Goal: Entertainment & Leisure: Consume media (video, audio)

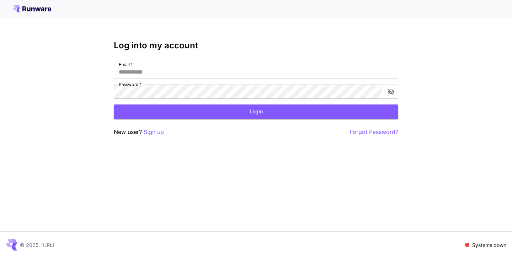
click at [0, 258] on nordpass-portal at bounding box center [0, 258] width 0 height 0
type input "**********"
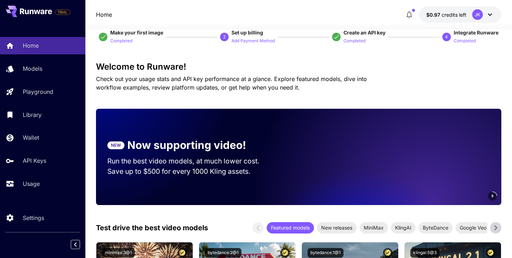
scroll to position [21, 0]
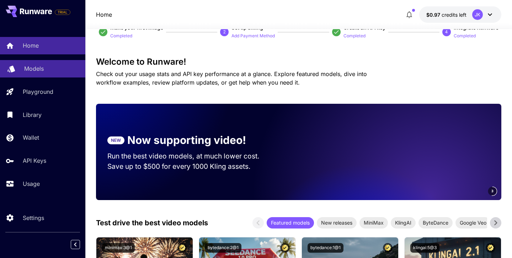
click at [43, 70] on p "Models" at bounding box center [34, 68] width 20 height 9
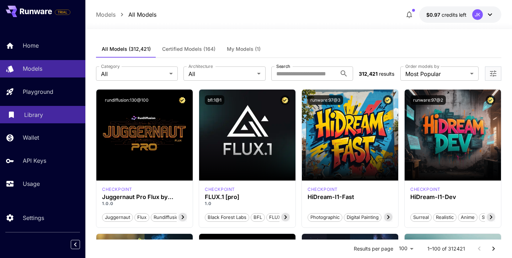
click at [52, 113] on div "Library" at bounding box center [51, 115] width 55 height 9
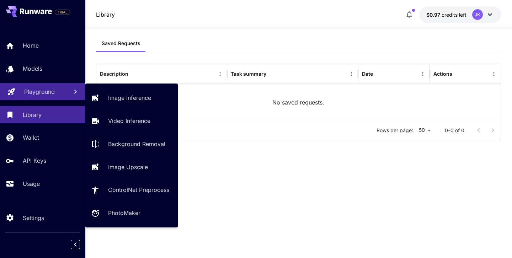
click at [46, 95] on p "Playground" at bounding box center [39, 91] width 31 height 9
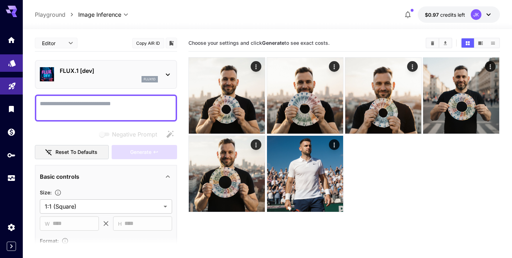
click at [9, 67] on link at bounding box center [11, 62] width 23 height 17
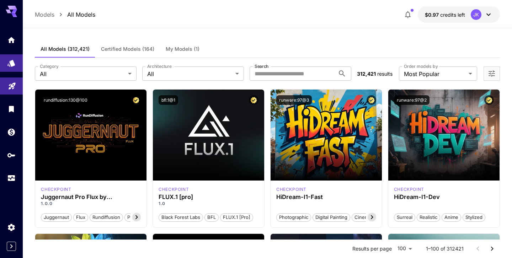
click at [195, 51] on span "My Models (1)" at bounding box center [183, 49] width 34 height 6
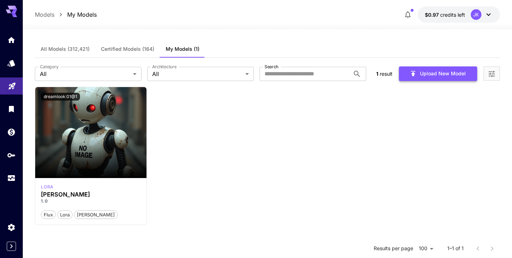
click at [425, 79] on button "Upload New Model" at bounding box center [438, 74] width 78 height 15
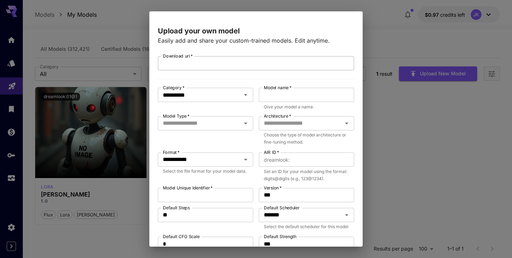
click at [216, 70] on input "Download url   *" at bounding box center [256, 63] width 196 height 14
paste input "**********"
type input "**********"
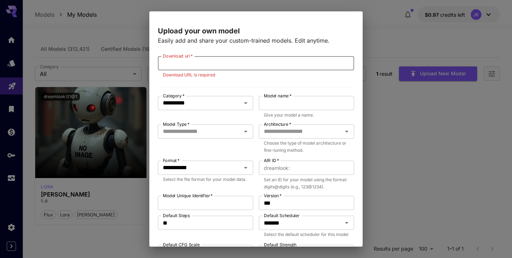
paste input "**********"
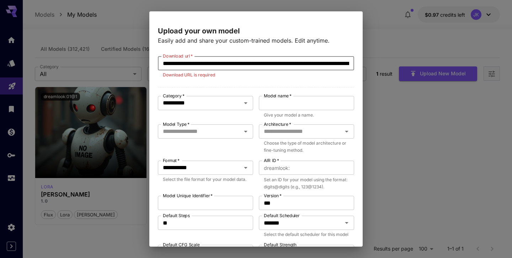
scroll to position [0, 136]
type input "**********"
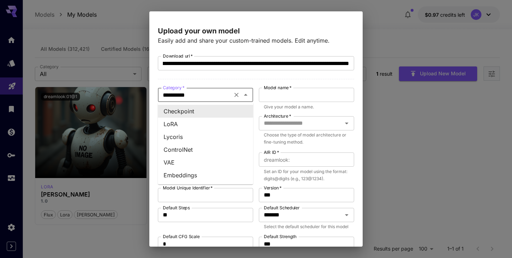
click at [198, 104] on body "**********" at bounding box center [256, 192] width 512 height 385
click at [197, 126] on li "LoRA" at bounding box center [205, 124] width 95 height 13
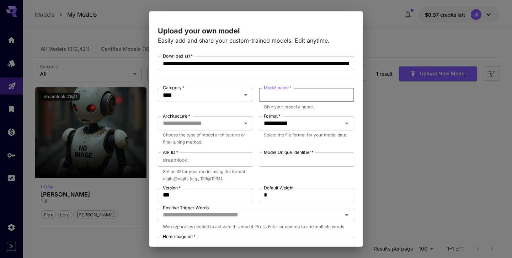
click at [282, 100] on input "Model name   *" at bounding box center [306, 95] width 95 height 14
click at [281, 98] on input "Model name   *" at bounding box center [306, 95] width 95 height 14
click at [287, 91] on input "Model name   *" at bounding box center [306, 95] width 95 height 14
type input "*****"
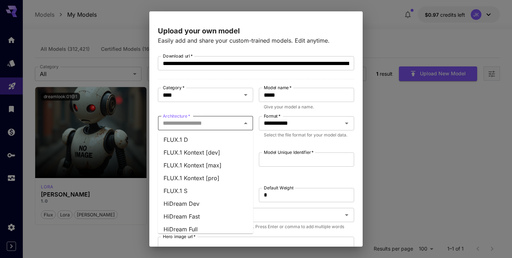
click at [218, 127] on input "Architecture   *" at bounding box center [199, 123] width 79 height 10
click at [216, 143] on li "FLUX.1 D" at bounding box center [205, 139] width 95 height 13
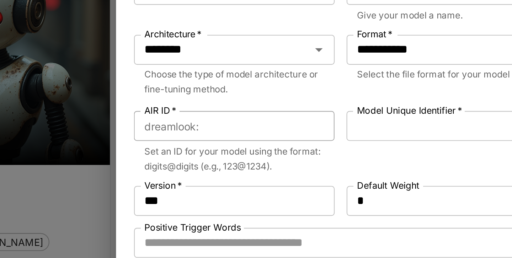
click at [198, 160] on input "AIR ID   *" at bounding box center [223, 160] width 62 height 14
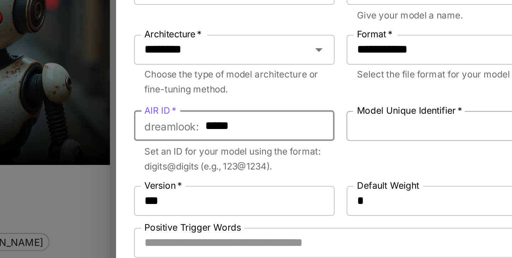
scroll to position [0, 15]
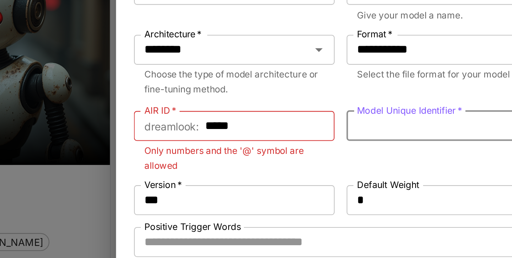
click at [274, 161] on input "Model Unique Identifier   *" at bounding box center [306, 160] width 95 height 14
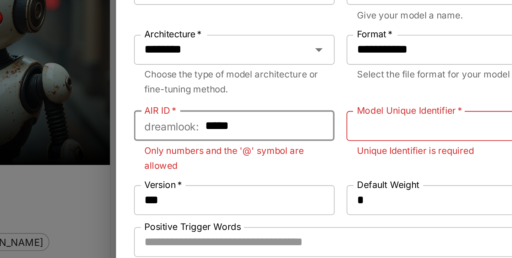
click at [213, 159] on input "*****" at bounding box center [223, 160] width 62 height 14
type input "*"
type input "*****"
click at [285, 159] on input "Model Unique Identifier   *" at bounding box center [306, 160] width 95 height 14
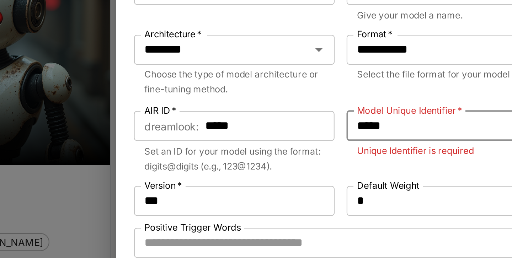
type input "*****"
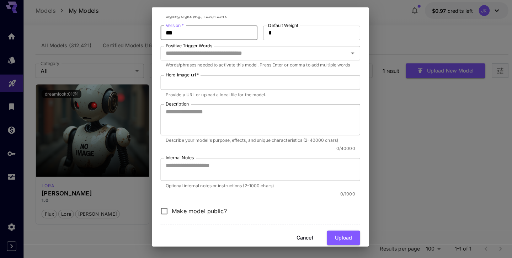
scroll to position [0, 0]
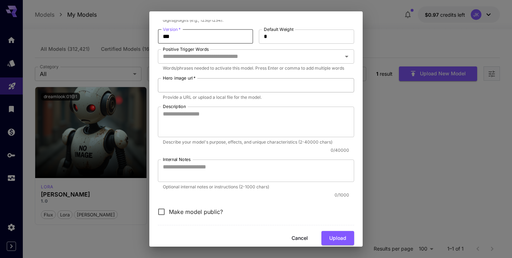
click at [261, 81] on input "Hero image url   *" at bounding box center [256, 85] width 196 height 14
click at [346, 240] on button "Upload" at bounding box center [338, 238] width 33 height 15
paste input "**********"
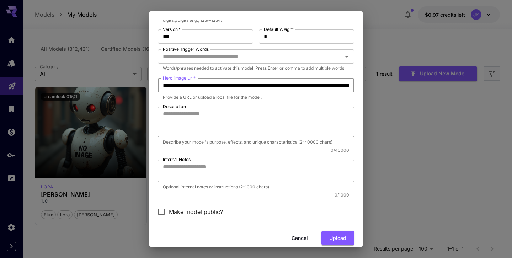
scroll to position [0, 84]
type input "**********"
click at [338, 236] on button "Upload" at bounding box center [338, 238] width 33 height 15
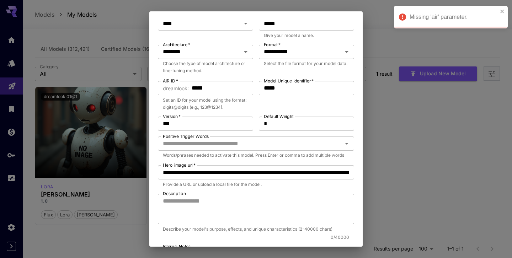
scroll to position [69, 0]
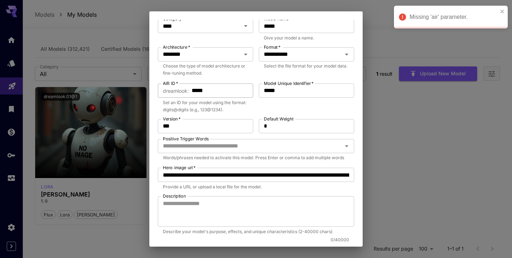
click at [200, 92] on input "*****" at bounding box center [223, 91] width 62 height 14
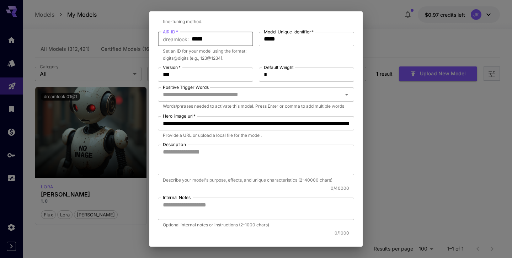
scroll to position [112, 0]
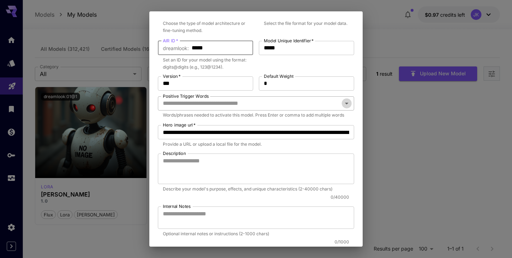
click at [349, 104] on icon "Open" at bounding box center [347, 103] width 9 height 9
click at [323, 103] on input "Positive Trigger Words" at bounding box center [250, 104] width 180 height 10
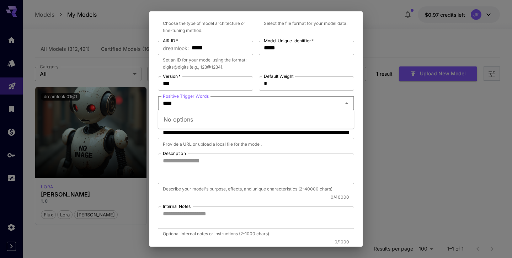
type input "*****"
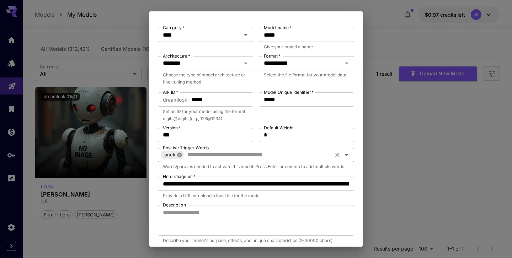
scroll to position [170, 0]
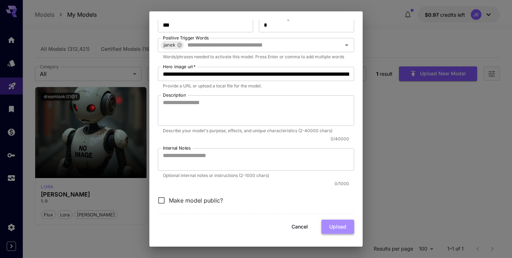
click at [339, 229] on button "Upload" at bounding box center [338, 227] width 33 height 15
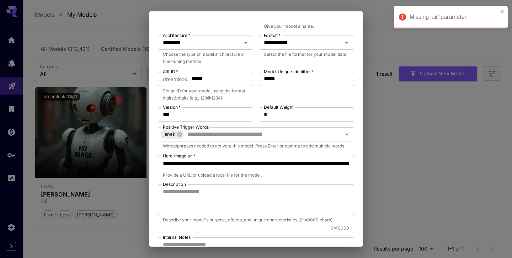
scroll to position [73, 0]
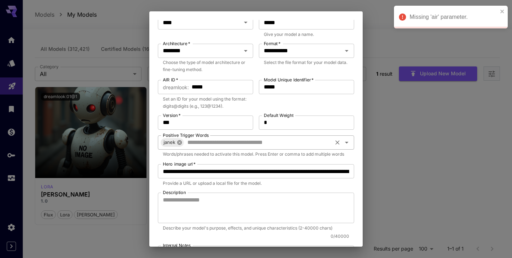
click at [179, 141] on icon at bounding box center [180, 143] width 6 height 6
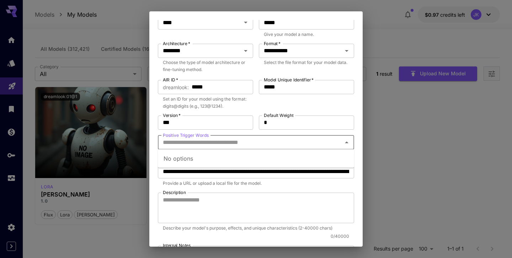
click at [183, 142] on input "Positive Trigger Words" at bounding box center [250, 143] width 180 height 10
type input "*****"
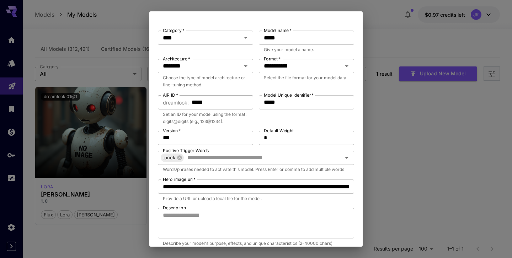
scroll to position [32, 0]
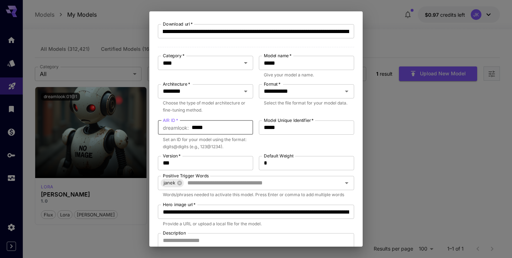
click at [207, 128] on input "*****" at bounding box center [223, 128] width 62 height 14
type input "*"
type input "******"
click at [278, 147] on div "Model Unique Identifier   * ***** Model Unique Identifier   *" at bounding box center [306, 136] width 95 height 30
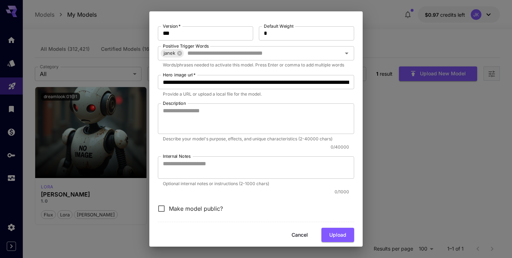
scroll to position [170, 0]
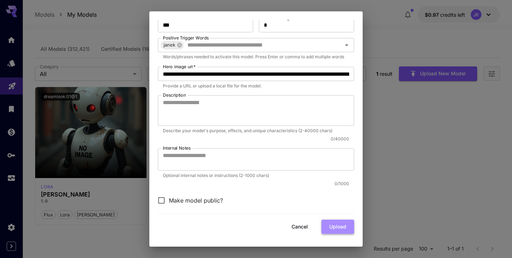
click at [340, 224] on button "Upload" at bounding box center [338, 227] width 33 height 15
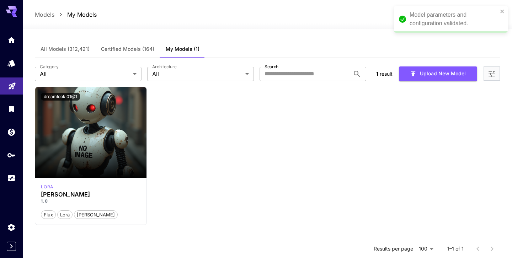
scroll to position [74, 0]
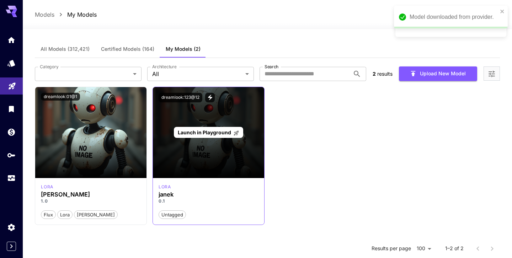
click at [216, 158] on div "Launch in Playground" at bounding box center [208, 132] width 111 height 91
click at [212, 144] on div "Launch in Playground" at bounding box center [208, 132] width 111 height 91
click at [207, 135] on span "Launch in Playground" at bounding box center [204, 132] width 53 height 6
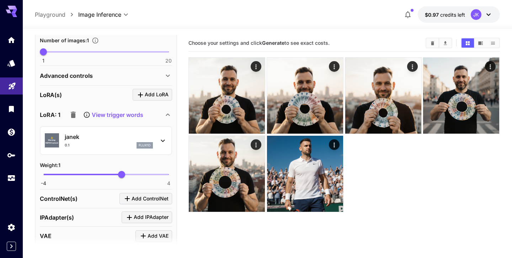
scroll to position [240, 0]
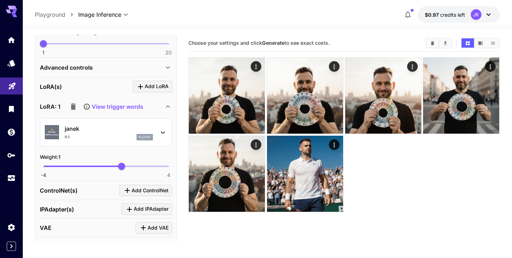
click at [130, 133] on div "janek 0.1 flux1d" at bounding box center [109, 132] width 88 height 16
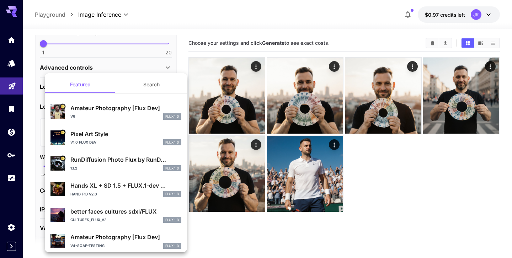
click at [108, 55] on div at bounding box center [256, 129] width 512 height 258
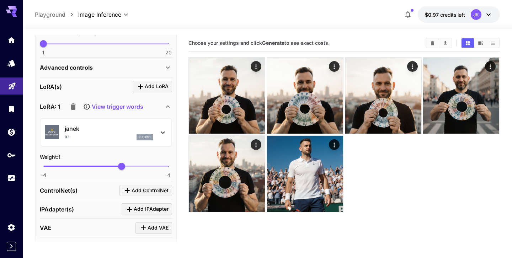
click at [121, 108] on p "View trigger words" at bounding box center [118, 106] width 52 height 9
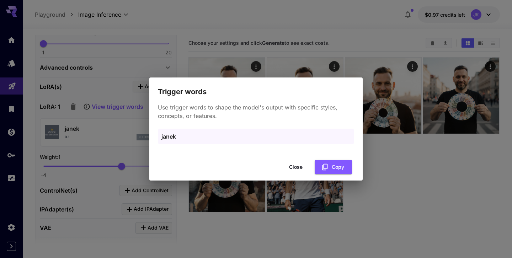
click at [111, 91] on div "Trigger words Use trigger words to shape the model's output with specific style…" at bounding box center [256, 129] width 512 height 258
click at [295, 169] on button "Close" at bounding box center [296, 167] width 32 height 15
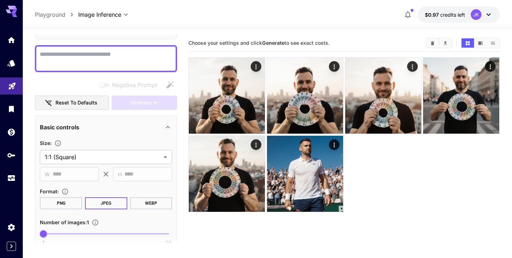
scroll to position [1, 0]
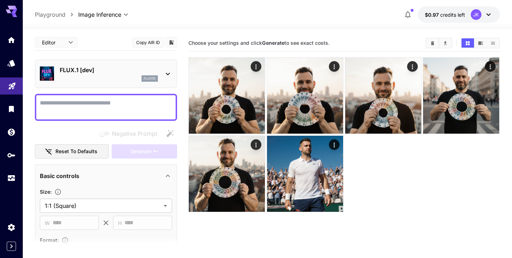
click at [110, 105] on textarea "Negative Prompt" at bounding box center [106, 107] width 132 height 17
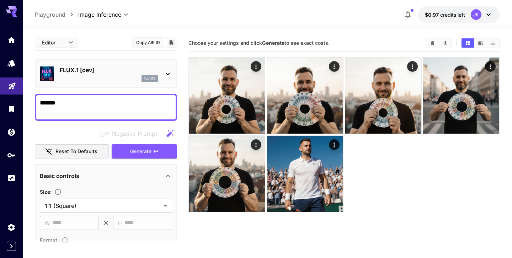
paste textarea "**********"
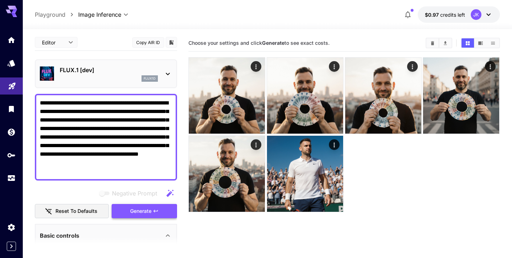
type textarea "**********"
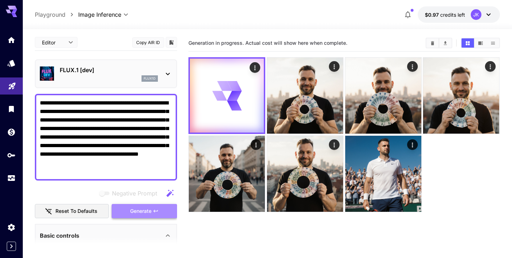
click at [154, 215] on button "Generate" at bounding box center [144, 211] width 65 height 15
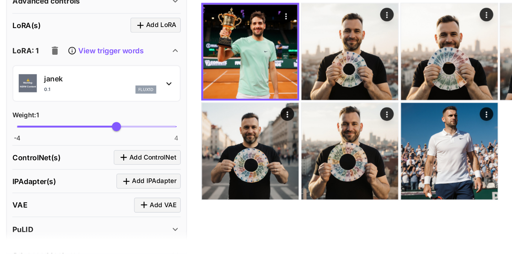
scroll to position [263, 0]
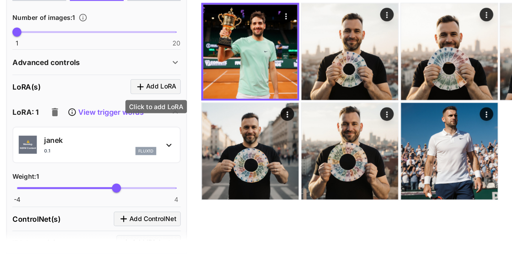
click at [163, 123] on span "Add LoRA" at bounding box center [157, 123] width 24 height 9
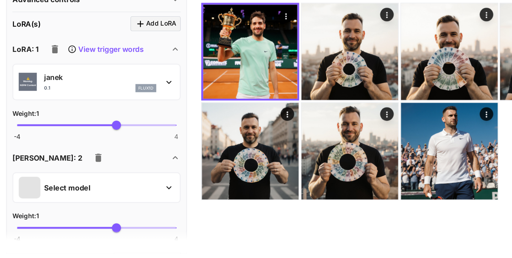
scroll to position [323, 0]
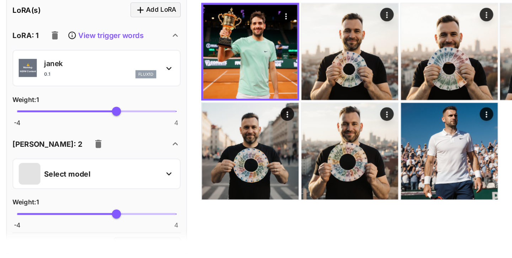
click at [143, 194] on div "Select model" at bounding box center [100, 191] width 111 height 17
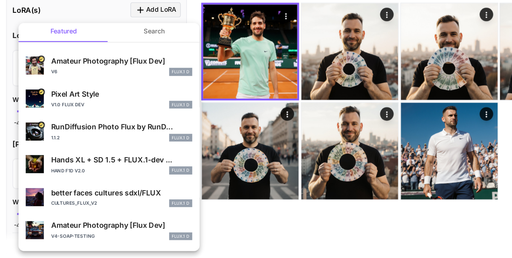
scroll to position [0, 0]
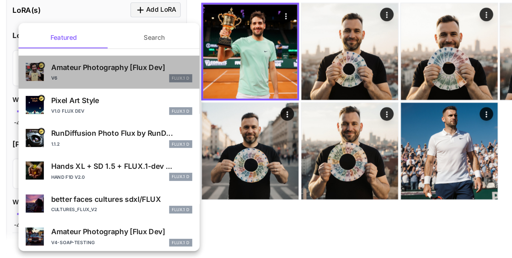
click at [137, 114] on div "v6 FLUX.1 D" at bounding box center [125, 116] width 111 height 6
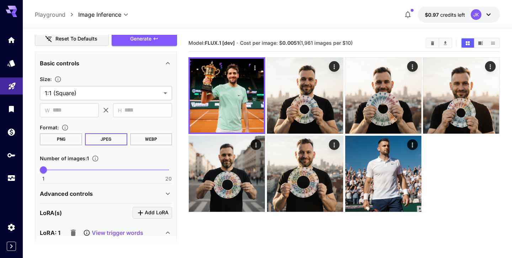
scroll to position [84, 0]
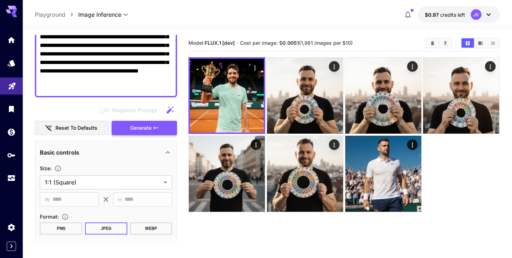
click at [145, 129] on span "Generate" at bounding box center [140, 128] width 21 height 9
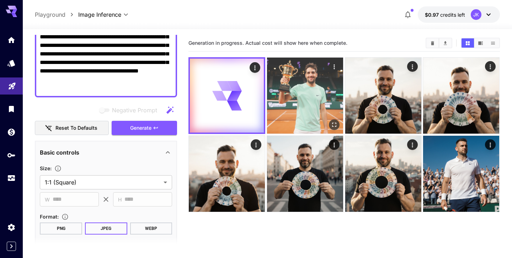
click at [292, 92] on img at bounding box center [305, 96] width 76 height 76
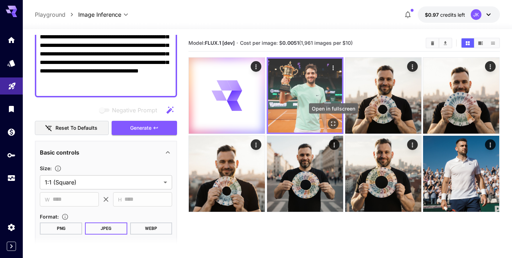
click at [334, 123] on icon "Open in fullscreen" at bounding box center [333, 123] width 7 height 7
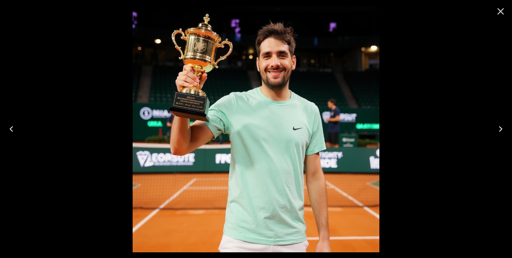
click at [501, 12] on icon "Close" at bounding box center [501, 11] width 7 height 7
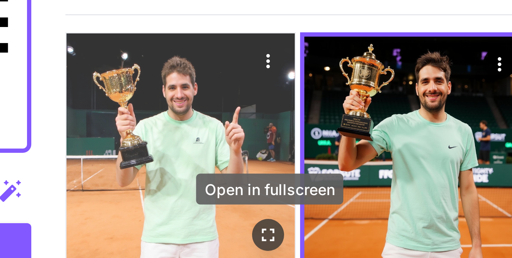
click at [259, 125] on icon "Open in fullscreen" at bounding box center [256, 124] width 7 height 7
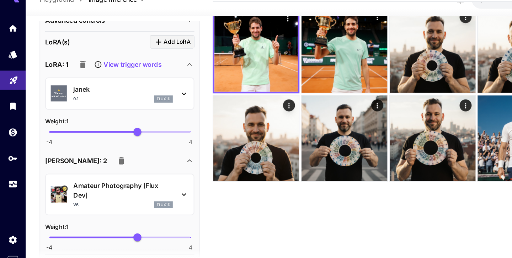
scroll to position [353, 0]
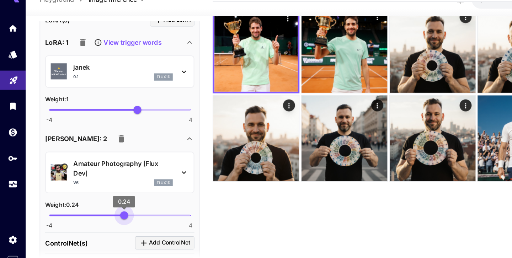
drag, startPoint x: 113, startPoint y: 205, endPoint x: 107, endPoint y: 205, distance: 5.3
click at [108, 205] on span "-4 4 0.24" at bounding box center [105, 206] width 125 height 11
type input "*****"
click at [105, 205] on span "-0.08" at bounding box center [104, 205] width 7 height 7
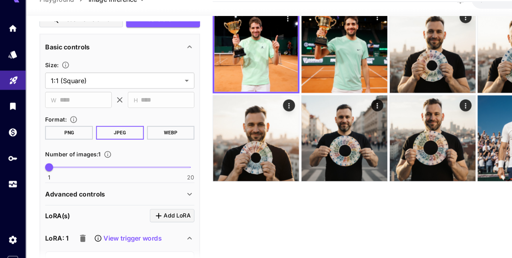
scroll to position [178, 0]
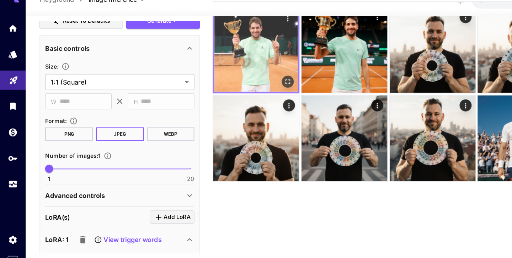
click at [232, 58] on img at bounding box center [227, 59] width 74 height 74
click at [231, 63] on img at bounding box center [227, 59] width 74 height 74
click at [256, 90] on icon "Open in fullscreen" at bounding box center [255, 87] width 7 height 7
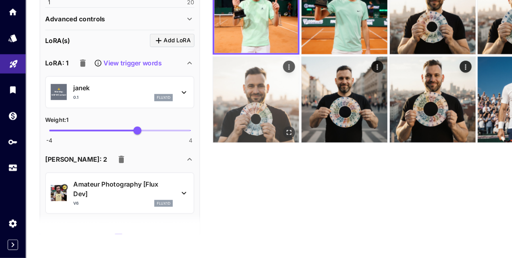
scroll to position [0, 0]
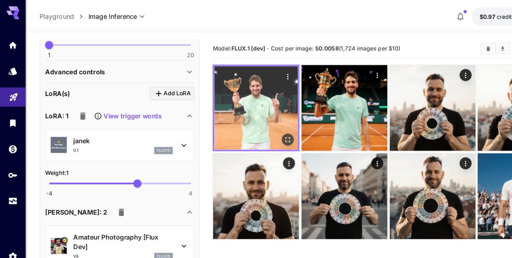
click at [225, 83] on img at bounding box center [227, 96] width 74 height 74
click at [259, 123] on button "Open in fullscreen" at bounding box center [255, 123] width 11 height 11
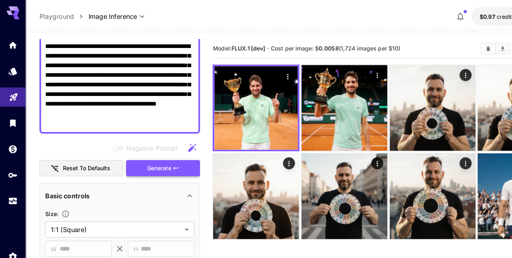
scroll to position [59, 0]
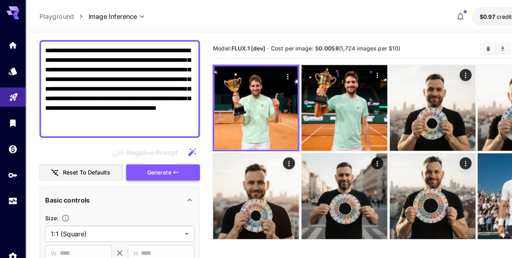
click at [136, 154] on span "Generate" at bounding box center [140, 153] width 21 height 9
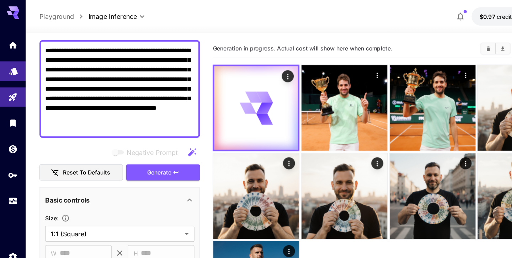
click at [12, 65] on icon "Models" at bounding box center [12, 61] width 9 height 9
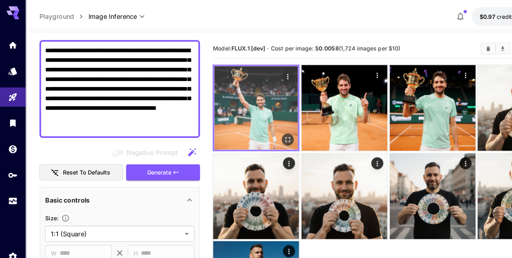
click at [240, 85] on img at bounding box center [227, 96] width 74 height 74
click at [256, 124] on icon "Open in fullscreen" at bounding box center [255, 123] width 7 height 7
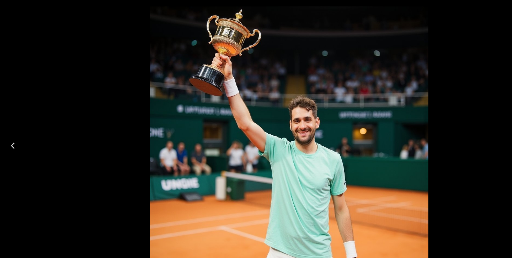
click at [73, 33] on div at bounding box center [256, 129] width 512 height 258
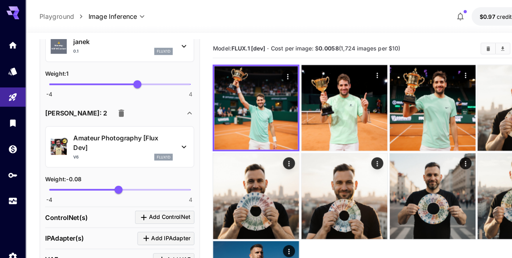
scroll to position [411, 0]
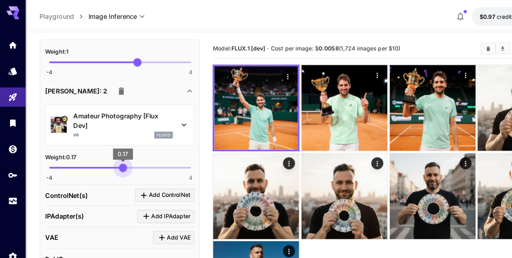
type input "****"
drag, startPoint x: 106, startPoint y: 149, endPoint x: 110, endPoint y: 148, distance: 3.6
click at [110, 148] on span "0.22" at bounding box center [109, 148] width 7 height 7
click at [105, 79] on icon "button" at bounding box center [107, 81] width 5 height 6
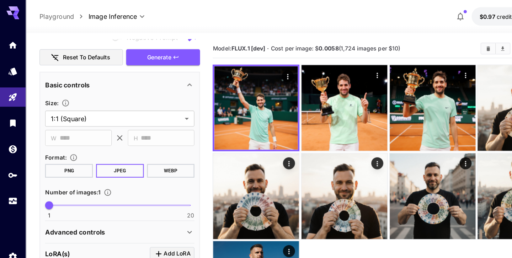
scroll to position [160, 0]
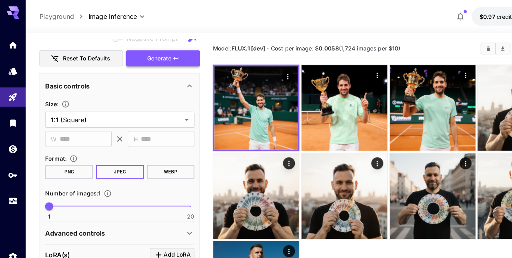
click at [136, 53] on span "Generate" at bounding box center [140, 51] width 21 height 9
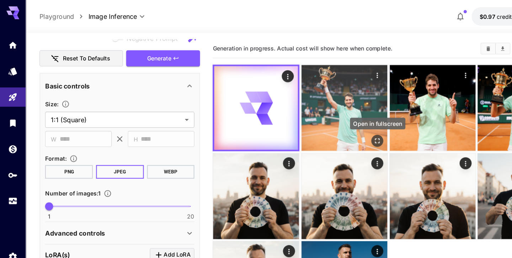
click at [337, 123] on icon "Open in fullscreen" at bounding box center [334, 124] width 7 height 7
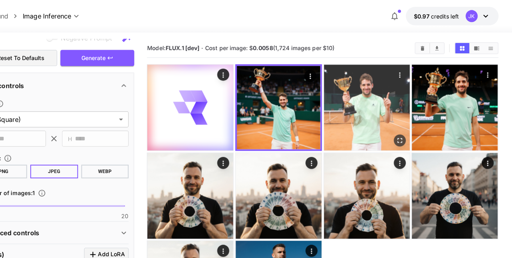
scroll to position [0, 0]
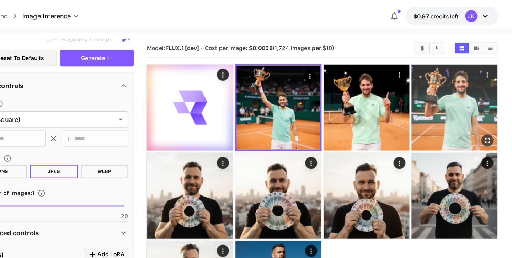
click at [491, 126] on icon "Open in fullscreen" at bounding box center [490, 124] width 7 height 7
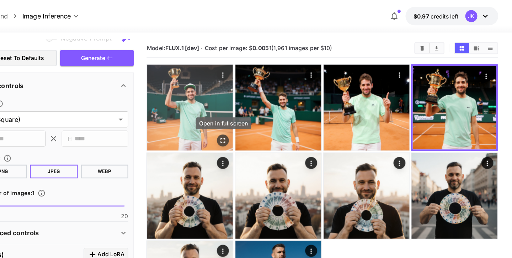
click at [255, 125] on icon "Open in fullscreen" at bounding box center [256, 124] width 7 height 7
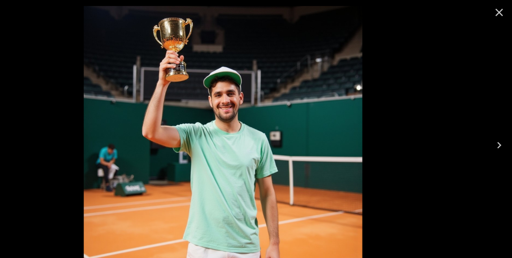
click at [505, 13] on icon "Close" at bounding box center [500, 11] width 11 height 11
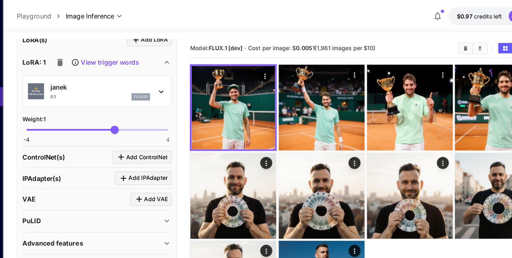
scroll to position [360, 0]
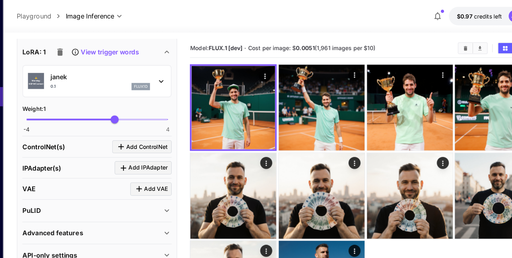
click at [159, 207] on div "Advanced features" at bounding box center [102, 207] width 124 height 9
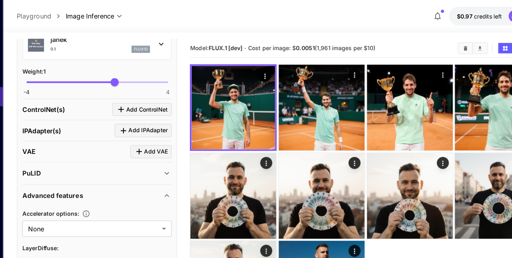
scroll to position [419, 0]
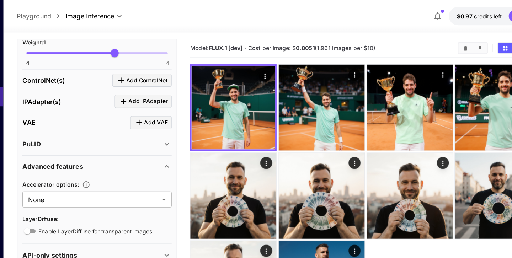
click at [159, 173] on body "**********" at bounding box center [256, 157] width 512 height 314
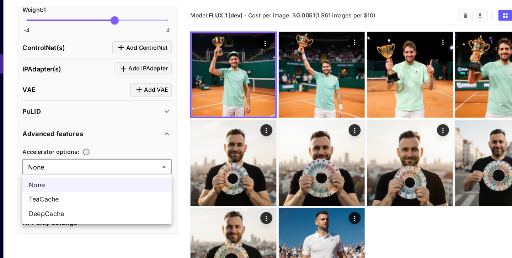
scroll to position [0, 0]
click at [147, 152] on div at bounding box center [256, 129] width 512 height 258
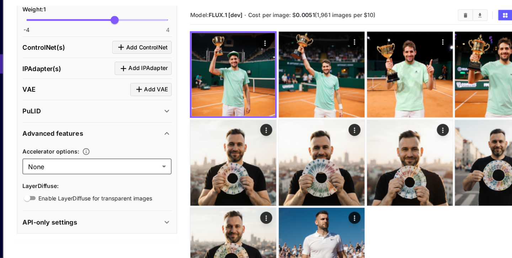
click at [142, 222] on div "API-only settings" at bounding box center [102, 226] width 124 height 9
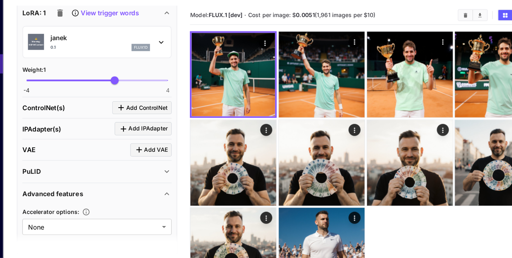
scroll to position [365, 0]
click at [166, 181] on icon at bounding box center [168, 181] width 9 height 9
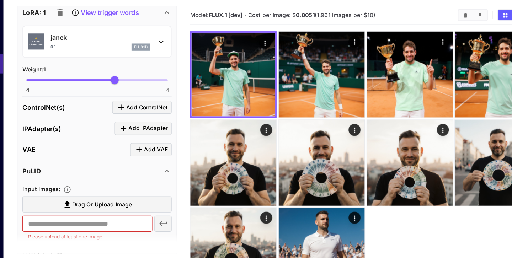
click at [166, 181] on icon at bounding box center [168, 181] width 4 height 2
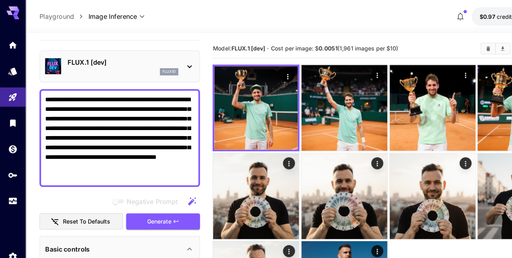
scroll to position [0, 0]
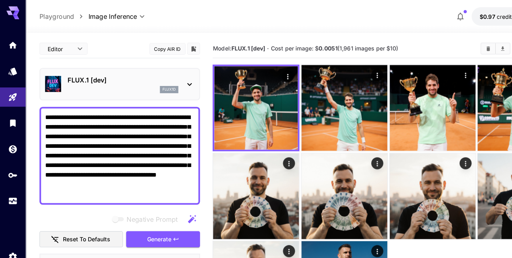
click at [142, 131] on textarea "**********" at bounding box center [106, 138] width 132 height 77
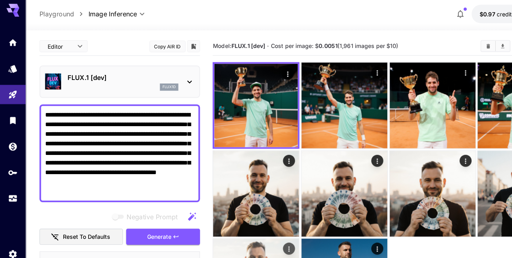
drag, startPoint x: 61, startPoint y: 104, endPoint x: 206, endPoint y: 232, distance: 193.5
click at [206, 234] on main "**********" at bounding box center [267, 167] width 465 height 264
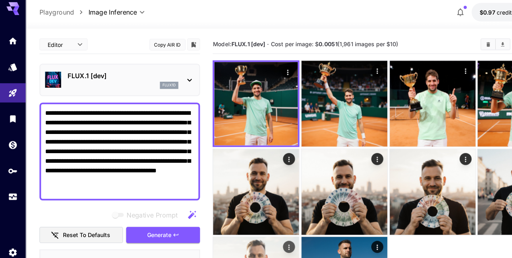
paste textarea "**********"
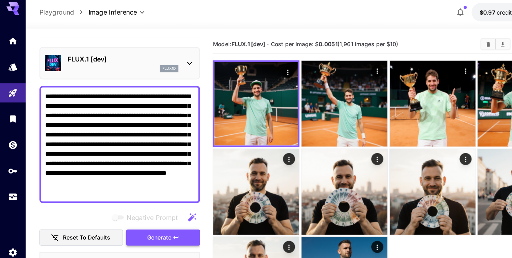
scroll to position [15, 0]
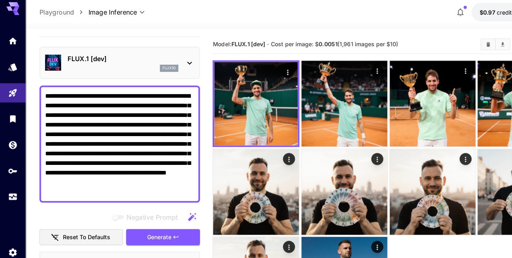
type textarea "**********"
click at [170, 195] on icon "button" at bounding box center [169, 195] width 7 height 7
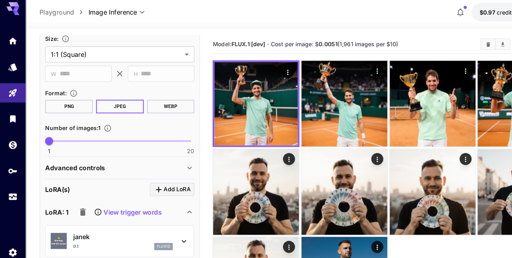
scroll to position [241, 0]
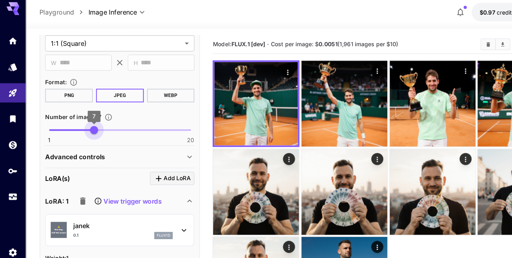
click at [83, 117] on span "1 20 7" at bounding box center [105, 119] width 125 height 11
type input "*"
drag, startPoint x: 83, startPoint y: 117, endPoint x: 65, endPoint y: 116, distance: 17.8
click at [65, 116] on span "4" at bounding box center [63, 119] width 7 height 7
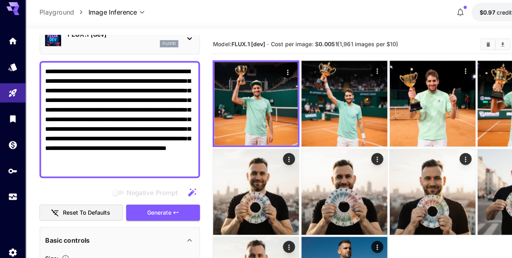
scroll to position [53, 0]
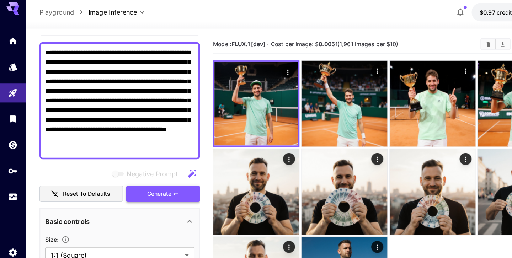
click at [169, 174] on button "Generate" at bounding box center [144, 176] width 65 height 15
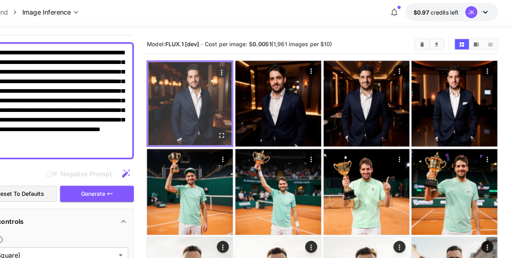
scroll to position [0, 0]
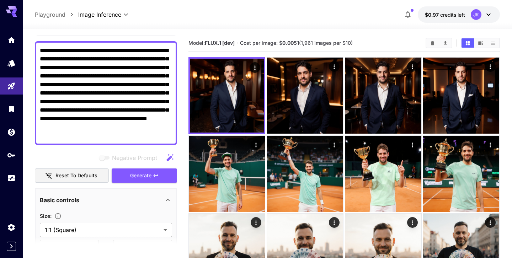
click at [149, 133] on textarea "**********" at bounding box center [106, 93] width 132 height 94
paste textarea "**********"
type textarea "**********"
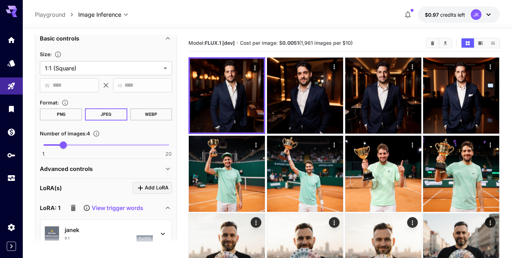
scroll to position [228, 0]
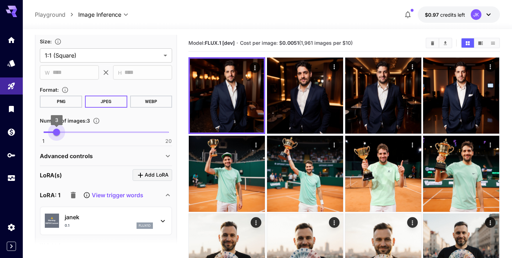
type input "*"
drag, startPoint x: 66, startPoint y: 132, endPoint x: 48, endPoint y: 130, distance: 18.3
click at [48, 130] on span "2" at bounding box center [50, 132] width 7 height 7
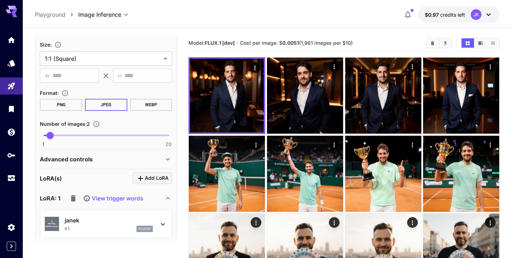
scroll to position [188, 0]
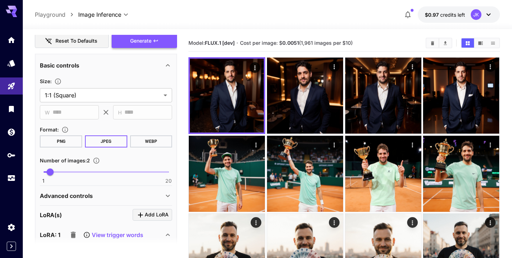
click at [148, 41] on span "Generate" at bounding box center [140, 41] width 21 height 9
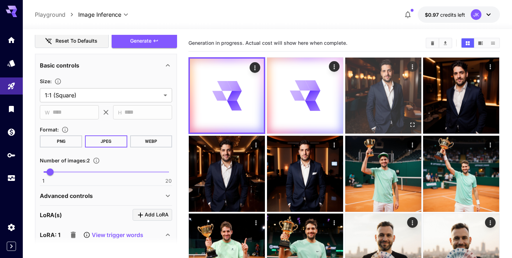
click at [365, 91] on img at bounding box center [383, 96] width 76 height 76
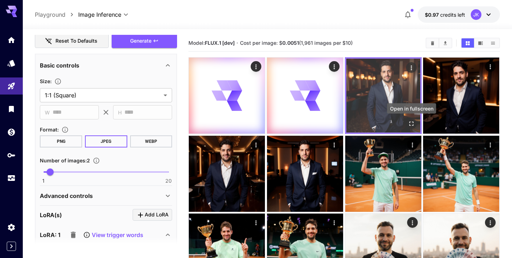
click at [411, 123] on icon "Open in fullscreen" at bounding box center [411, 123] width 7 height 7
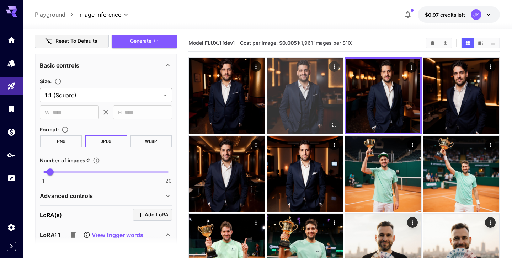
click at [296, 92] on img at bounding box center [305, 96] width 76 height 76
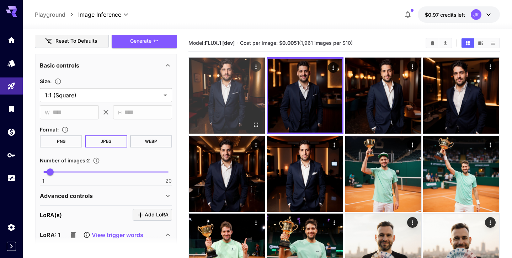
click at [232, 85] on img at bounding box center [227, 96] width 76 height 76
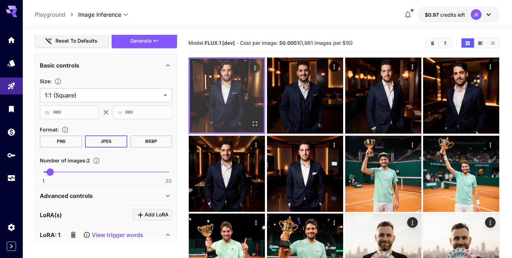
click at [232, 85] on img at bounding box center [227, 96] width 74 height 74
click at [258, 124] on icon "Open in fullscreen" at bounding box center [255, 123] width 7 height 7
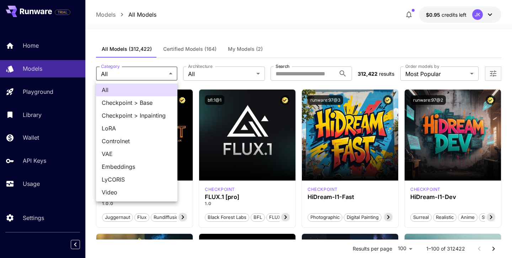
click at [139, 133] on li "LoRA" at bounding box center [136, 128] width 81 height 13
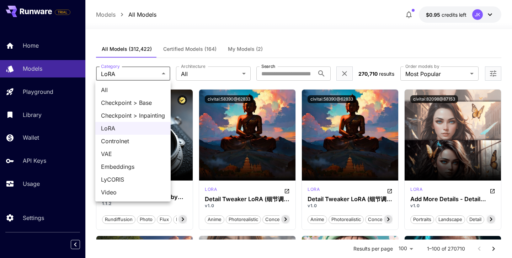
click at [145, 93] on span "All" at bounding box center [133, 90] width 64 height 9
type input "***"
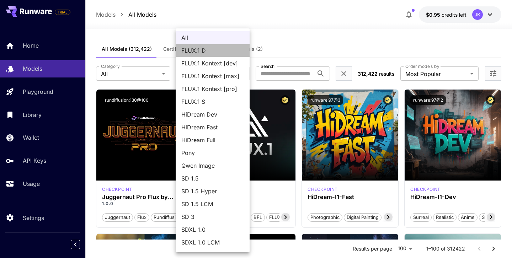
click at [222, 49] on span "FLUX.1 D" at bounding box center [212, 50] width 63 height 9
type input "******"
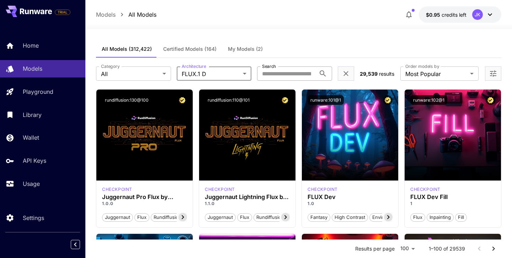
click at [282, 75] on input "Search" at bounding box center [286, 74] width 59 height 14
type input "****"
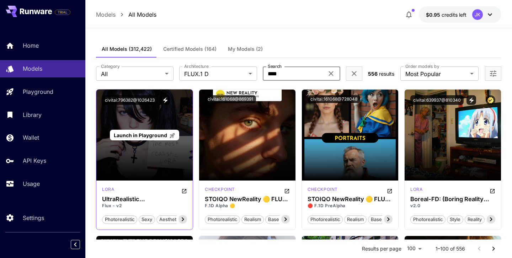
click at [148, 155] on div "Launch in Playground" at bounding box center [144, 135] width 96 height 91
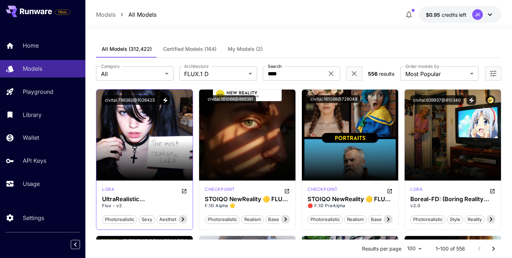
click at [184, 222] on icon at bounding box center [183, 219] width 9 height 9
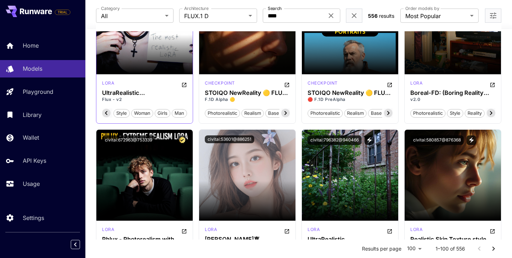
scroll to position [33, 0]
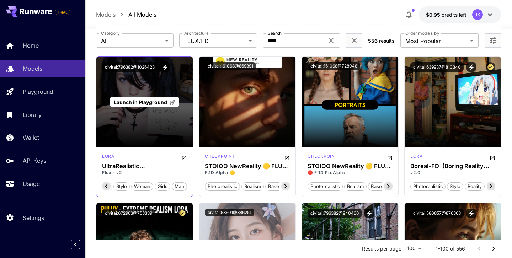
click at [149, 82] on div "Launch in Playground" at bounding box center [144, 102] width 96 height 91
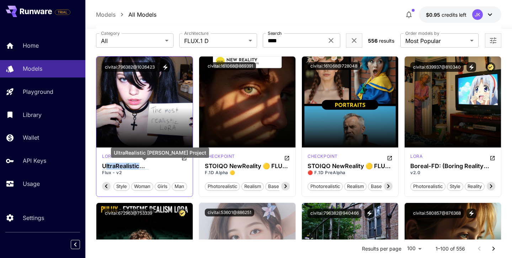
drag, startPoint x: 176, startPoint y: 165, endPoint x: 105, endPoint y: 165, distance: 70.8
click at [105, 165] on h3 "UltraRealistic Lora Project" at bounding box center [144, 166] width 85 height 7
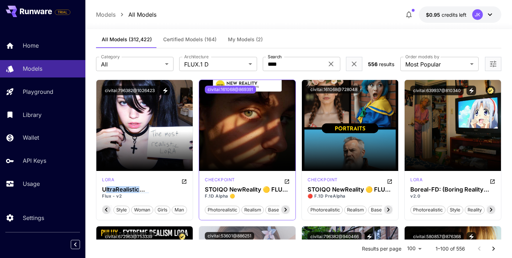
scroll to position [0, 0]
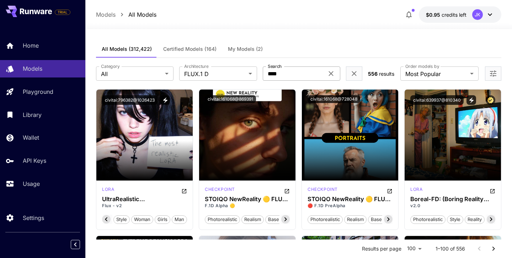
click at [301, 75] on input "****" at bounding box center [293, 74] width 61 height 14
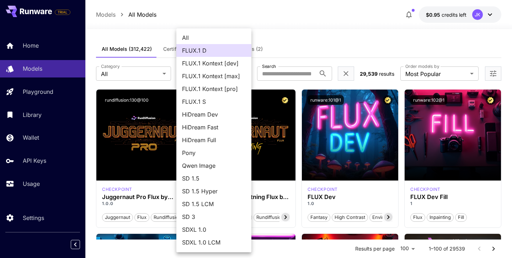
scroll to position [51, 0]
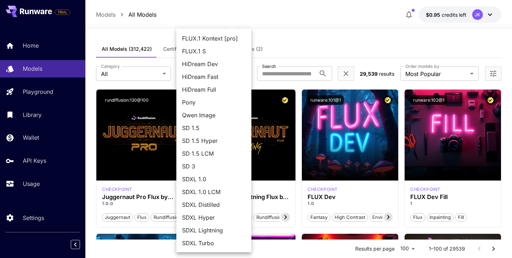
click at [510, 110] on div at bounding box center [256, 129] width 512 height 258
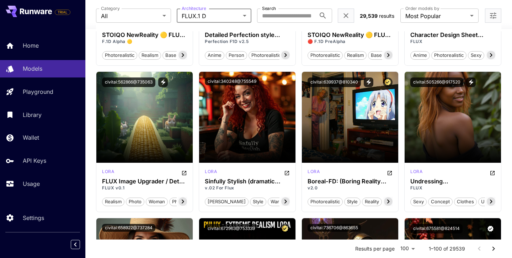
scroll to position [1040, 0]
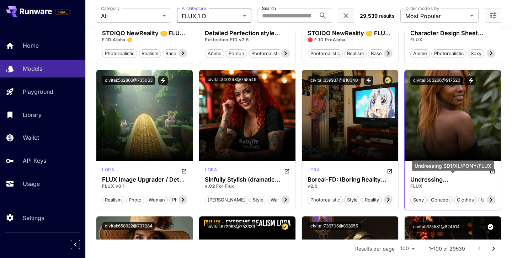
click at [437, 179] on h3 "Undressing SD1/XL/PONY/FLUX" at bounding box center [452, 179] width 85 height 7
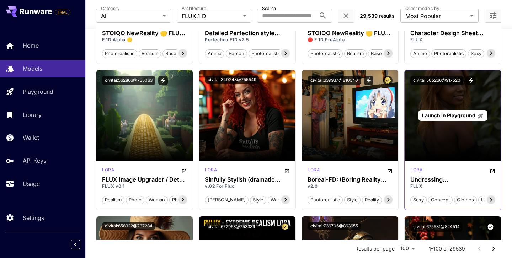
click at [437, 143] on div "Launch in Playground" at bounding box center [453, 115] width 96 height 91
click at [438, 138] on div "Launch in Playground" at bounding box center [453, 115] width 96 height 91
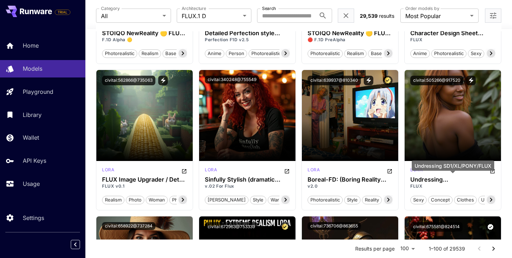
click at [492, 166] on div "Undressing SD1/XL/PONY/FLUX" at bounding box center [453, 166] width 83 height 10
click at [493, 170] on div "Undressing SD1/XL/PONY/FLUX" at bounding box center [453, 166] width 83 height 10
click at [493, 202] on icon at bounding box center [491, 200] width 9 height 9
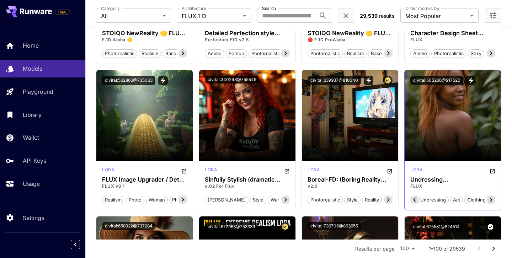
click at [493, 202] on icon at bounding box center [491, 200] width 9 height 9
click at [493, 202] on span "clothing lora" at bounding box center [479, 200] width 35 height 7
click at [494, 171] on icon "Open in CivitAI" at bounding box center [493, 172] width 6 height 6
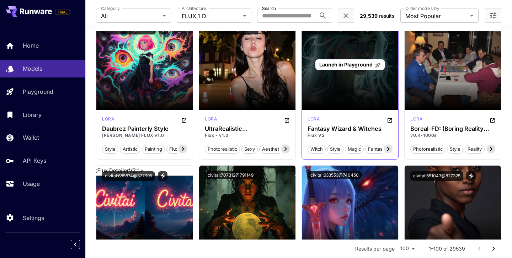
scroll to position [2240, 0]
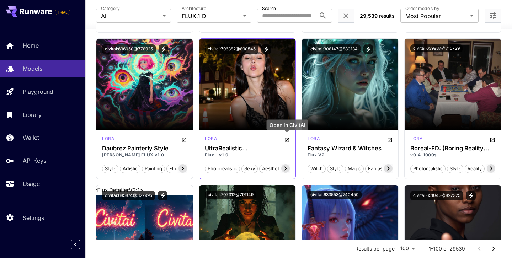
click at [287, 139] on icon "Open in CivitAI" at bounding box center [287, 140] width 6 height 6
click at [301, 12] on input "Search" at bounding box center [286, 16] width 59 height 14
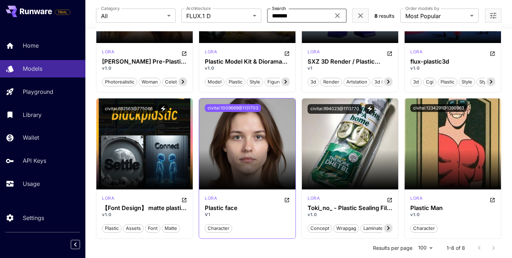
scroll to position [0, 0]
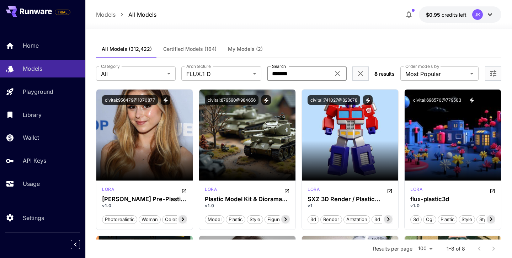
click at [278, 73] on input "*******" at bounding box center [298, 74] width 63 height 14
type input "**********"
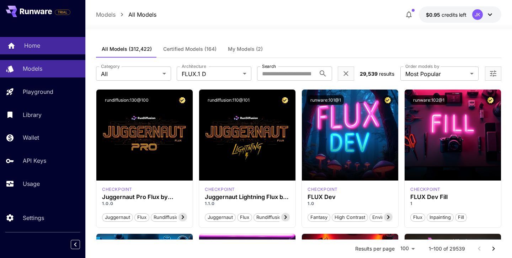
click at [52, 51] on link "Home" at bounding box center [42, 45] width 85 height 17
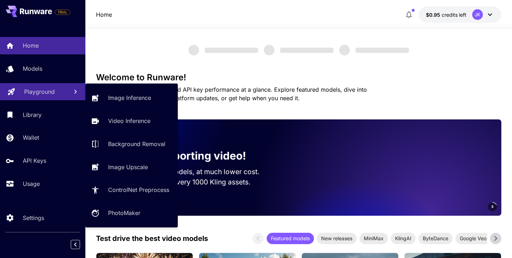
click at [60, 95] on div "Playground" at bounding box center [43, 91] width 38 height 9
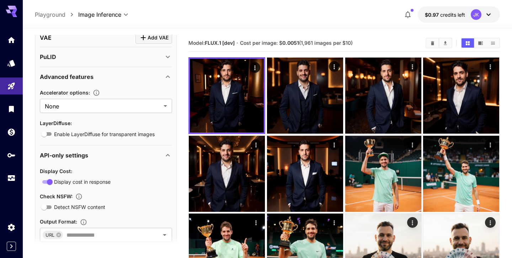
scroll to position [478, 0]
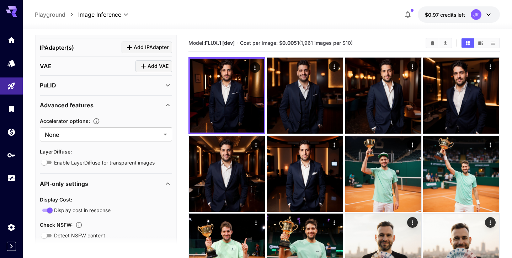
click at [166, 107] on icon at bounding box center [168, 105] width 9 height 9
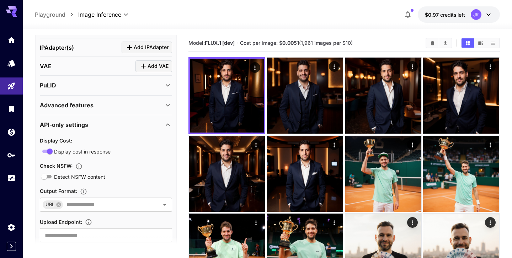
scroll to position [456, 0]
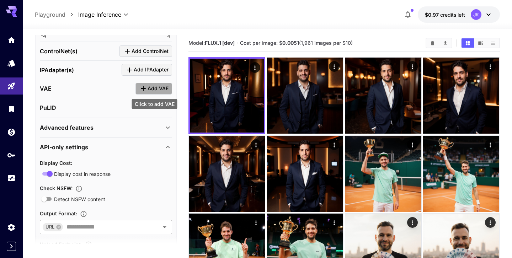
click at [162, 92] on button "Add VAE" at bounding box center [154, 89] width 37 height 12
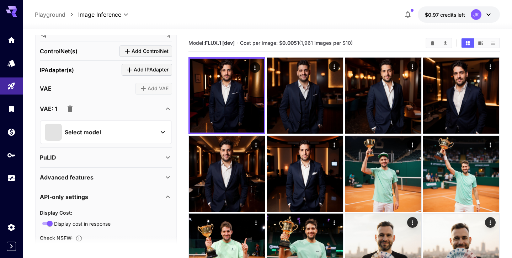
click at [133, 129] on div "Select model" at bounding box center [100, 132] width 111 height 17
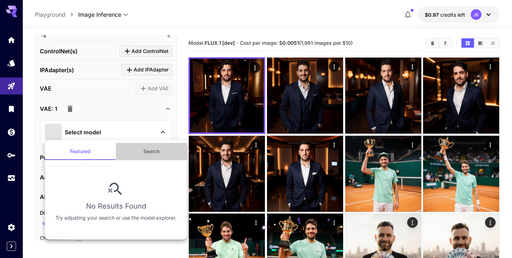
click at [148, 153] on button "Search" at bounding box center [151, 151] width 71 height 17
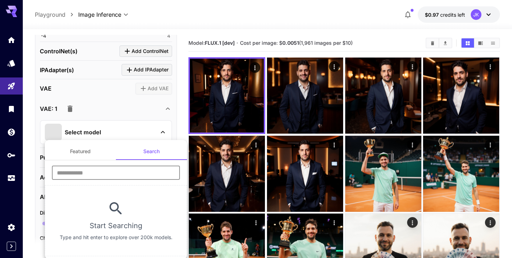
click at [87, 171] on input "text" at bounding box center [116, 173] width 128 height 14
click at [69, 103] on div at bounding box center [256, 129] width 512 height 258
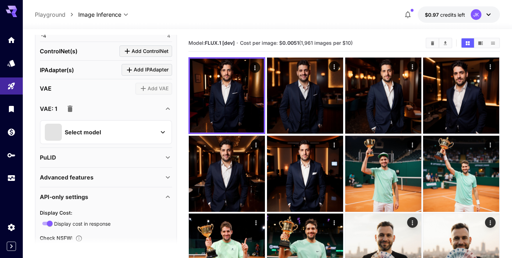
click at [70, 108] on icon "button" at bounding box center [70, 109] width 5 height 6
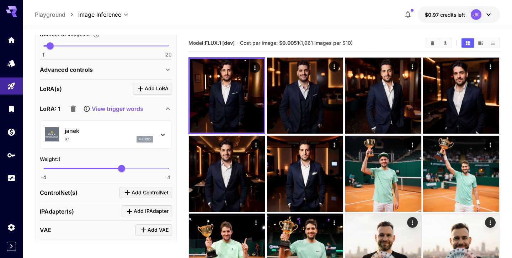
scroll to position [309, 0]
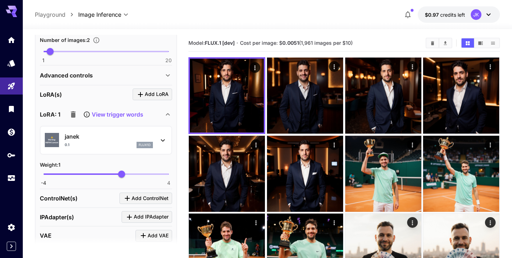
click at [145, 75] on div "Advanced controls" at bounding box center [102, 75] width 124 height 9
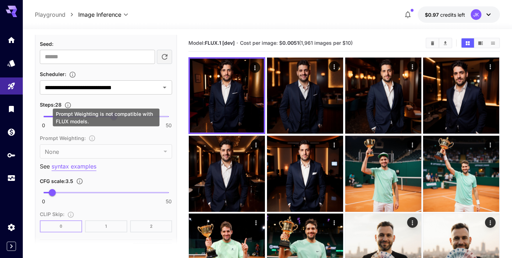
scroll to position [503, 0]
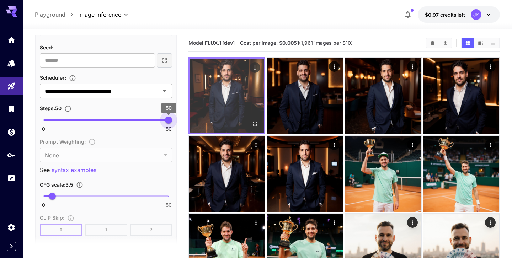
type input "**"
drag, startPoint x: 122, startPoint y: 117, endPoint x: 206, endPoint y: 117, distance: 83.9
click at [206, 118] on main "**********" at bounding box center [267, 204] width 465 height 339
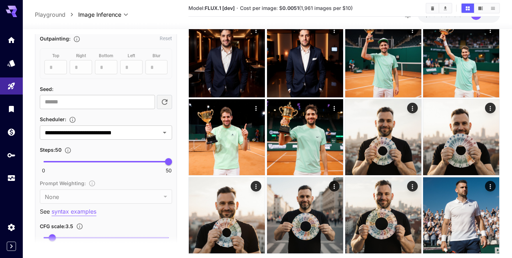
scroll to position [465, 0]
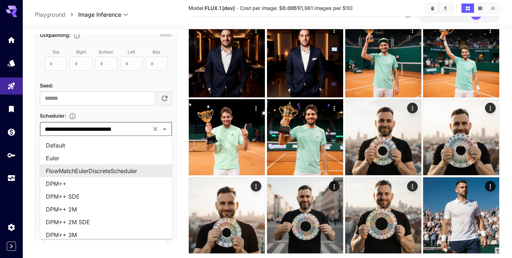
click at [135, 132] on input "**********" at bounding box center [95, 129] width 107 height 10
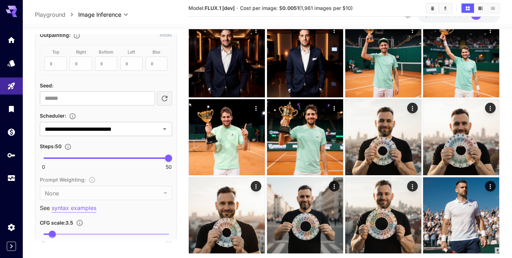
click at [150, 111] on div "Scheduler :" at bounding box center [106, 115] width 132 height 9
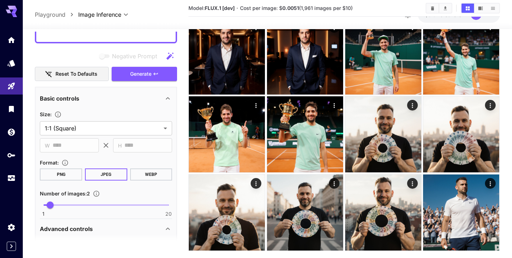
scroll to position [92, 0]
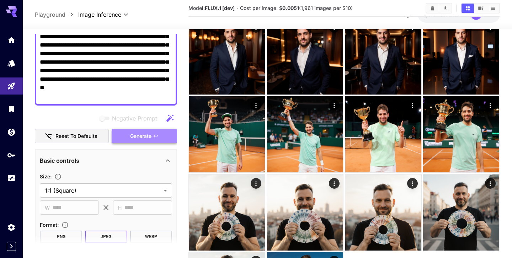
click at [150, 132] on span "Generate" at bounding box center [140, 136] width 21 height 9
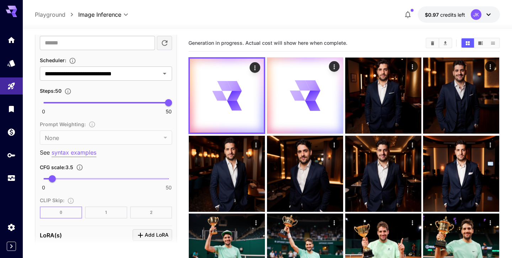
scroll to position [527, 0]
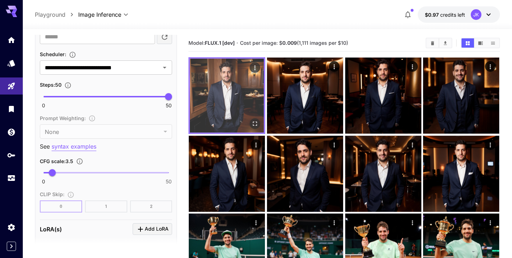
click at [231, 92] on img at bounding box center [227, 96] width 74 height 74
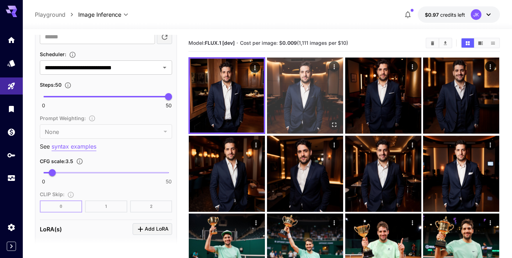
click at [292, 94] on img at bounding box center [305, 96] width 76 height 76
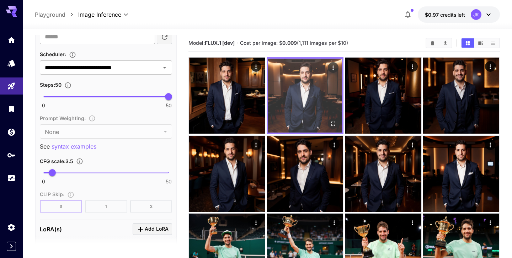
click at [292, 93] on img at bounding box center [305, 96] width 74 height 74
click at [332, 122] on icon "Open in fullscreen" at bounding box center [334, 124] width 4 height 4
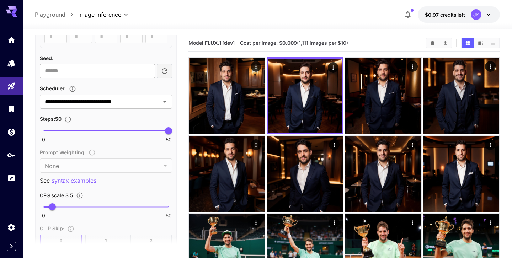
scroll to position [490, 0]
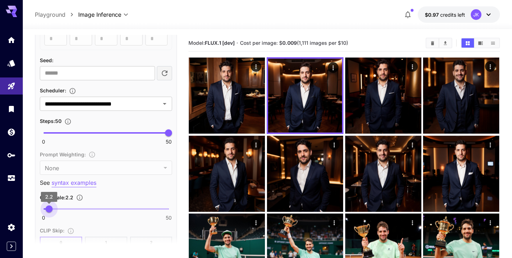
drag, startPoint x: 54, startPoint y: 208, endPoint x: 49, endPoint y: 209, distance: 4.3
click at [49, 209] on span "2.2" at bounding box center [49, 209] width 7 height 7
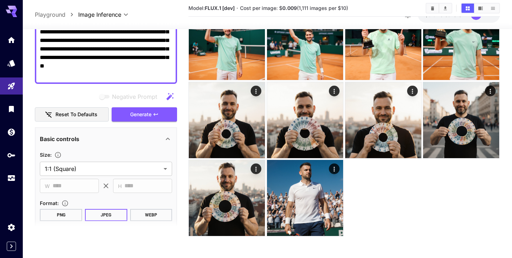
scroll to position [14, 0]
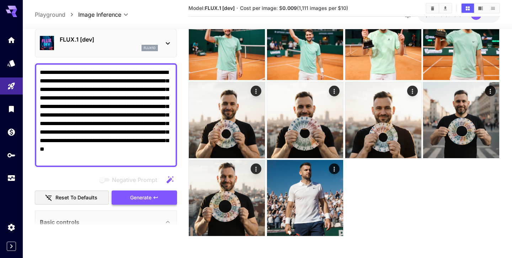
click at [134, 191] on button "Generate" at bounding box center [144, 197] width 65 height 15
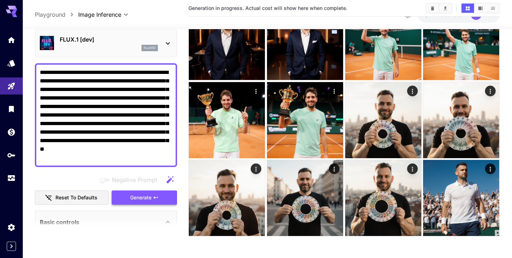
click at [140, 198] on div "Negative Prompt Reset to defaults Generate" at bounding box center [106, 189] width 142 height 32
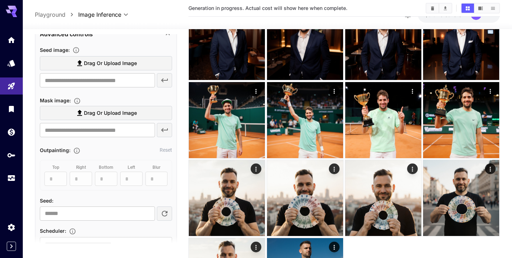
scroll to position [75, 0]
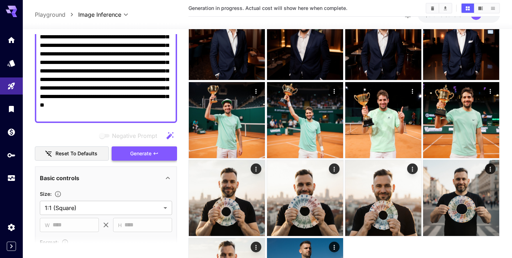
click at [132, 155] on span "Generate" at bounding box center [140, 153] width 21 height 9
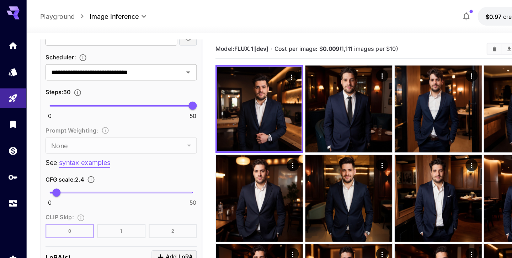
scroll to position [540, 0]
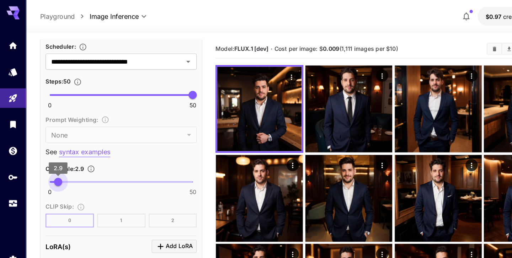
type input "***"
click at [52, 158] on span "3.5" at bounding box center [52, 159] width 7 height 7
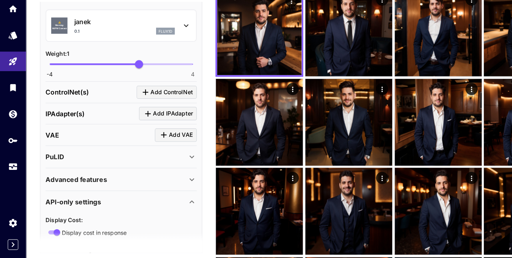
scroll to position [704, 0]
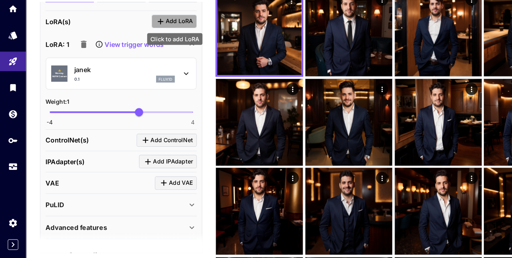
click at [158, 49] on span "Add LoRA" at bounding box center [157, 51] width 24 height 9
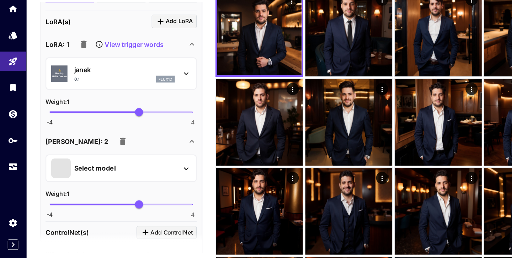
click at [101, 154] on div "[PERSON_NAME]: 2" at bounding box center [102, 156] width 124 height 14
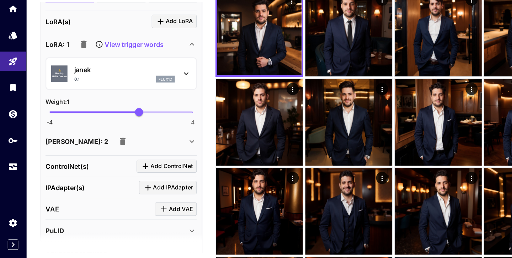
click at [99, 161] on div "[PERSON_NAME]: 2" at bounding box center [102, 156] width 124 height 14
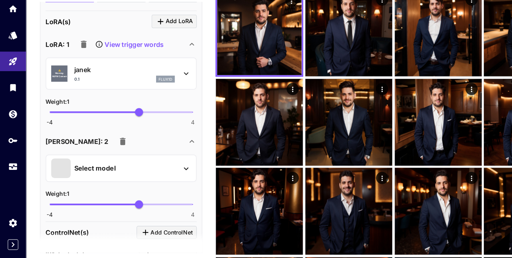
click at [101, 184] on div "Select model" at bounding box center [100, 179] width 111 height 17
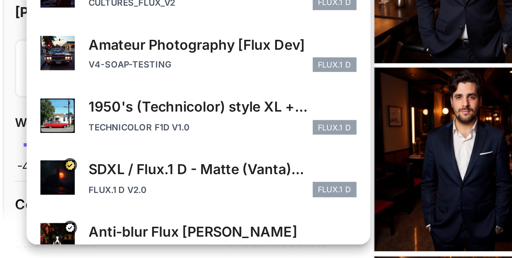
scroll to position [34, 0]
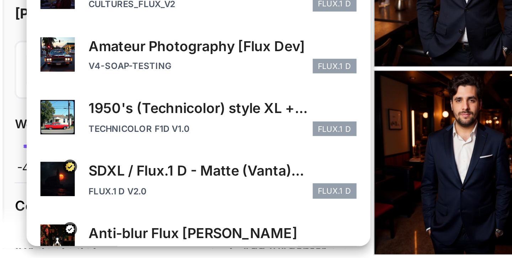
click at [104, 180] on div "v4-soap-testing FLUX.1 D" at bounding box center [125, 178] width 111 height 6
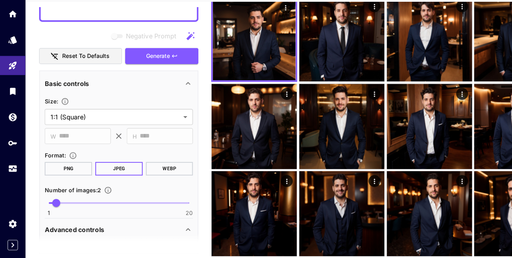
scroll to position [107, 0]
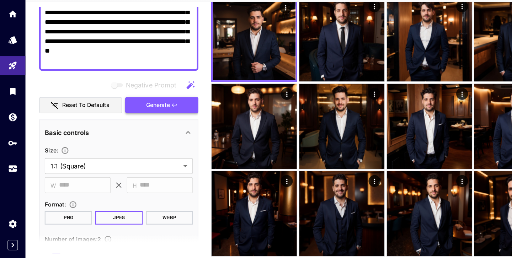
click at [159, 119] on button "Generate" at bounding box center [144, 121] width 65 height 15
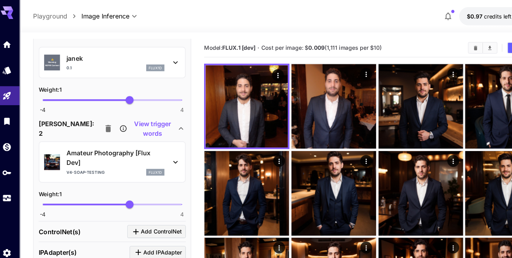
scroll to position [752, 0]
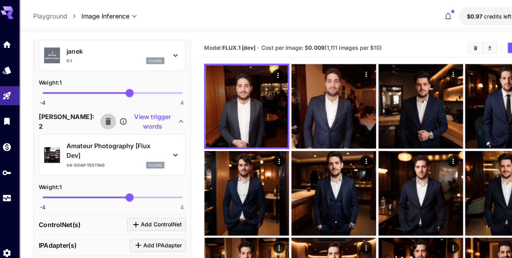
click at [95, 108] on button "button" at bounding box center [102, 109] width 14 height 14
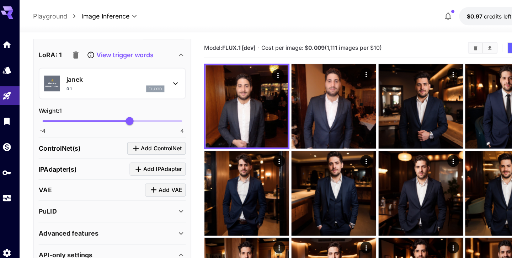
scroll to position [654, 0]
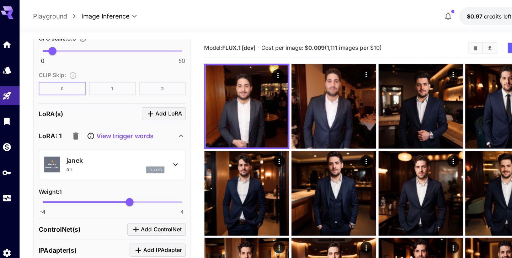
click at [118, 127] on div "View trigger words" at bounding box center [104, 122] width 77 height 14
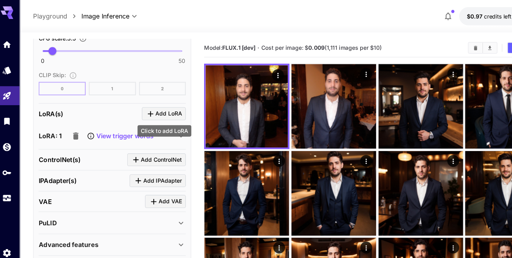
click at [158, 105] on span "Add LoRA" at bounding box center [157, 102] width 24 height 9
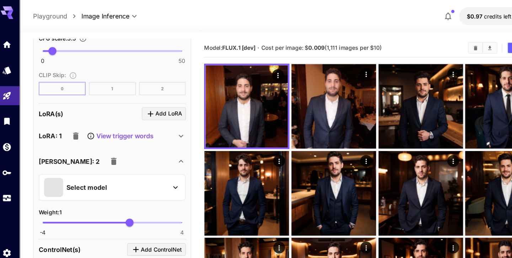
click at [124, 171] on div "Select model" at bounding box center [100, 168] width 111 height 17
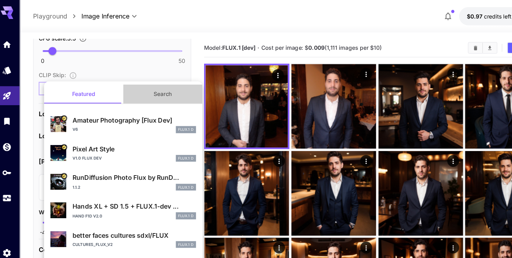
click at [148, 83] on button "Search" at bounding box center [151, 84] width 71 height 17
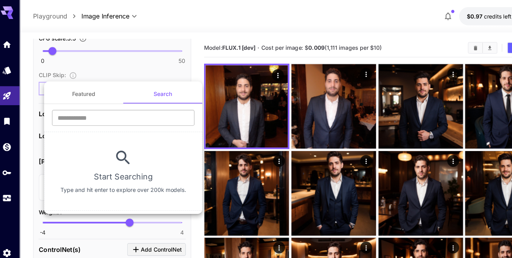
click at [135, 110] on input "text" at bounding box center [116, 106] width 128 height 14
paste input "**********"
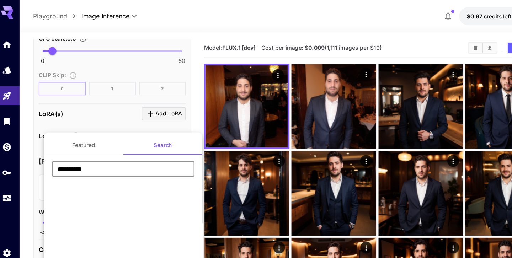
scroll to position [0, 0]
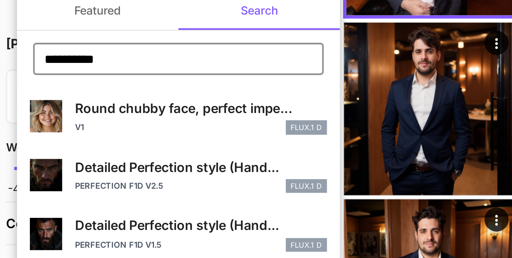
type input "**********"
click at [96, 204] on div "Detailed Perfection style (Hand... Perfection F1D v2.5 FLUX.1 D" at bounding box center [125, 203] width 111 height 16
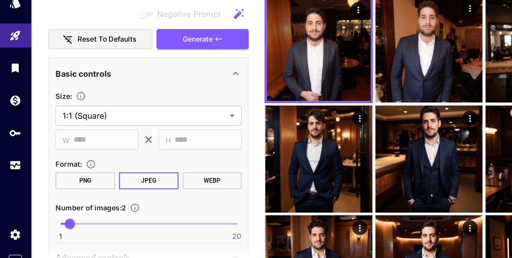
scroll to position [100, 0]
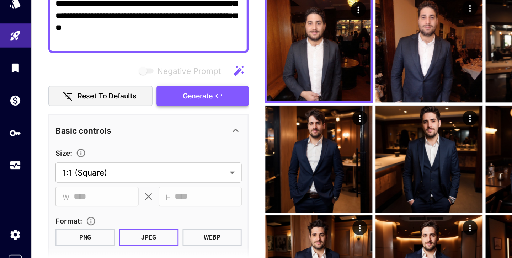
click at [141, 128] on span "Generate" at bounding box center [140, 129] width 21 height 9
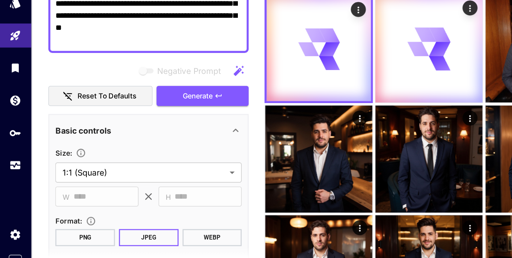
drag, startPoint x: 104, startPoint y: 90, endPoint x: 176, endPoint y: 89, distance: 71.9
click at [176, 89] on div "**********" at bounding box center [106, 47] width 142 height 104
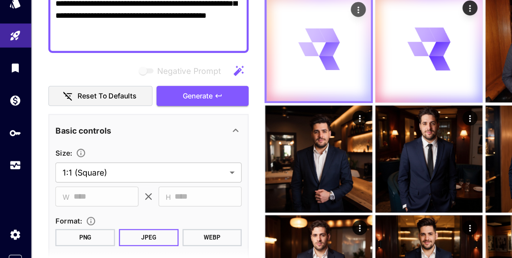
type textarea "**********"
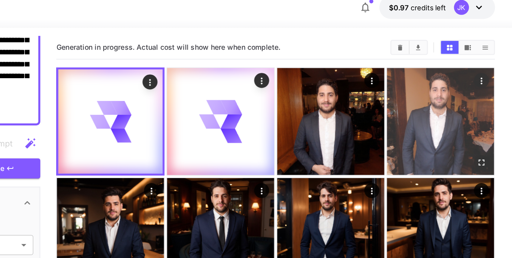
scroll to position [0, 0]
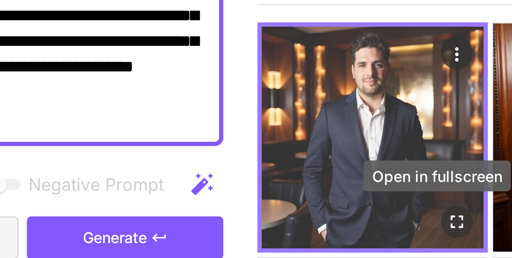
click at [255, 124] on icon "Open in fullscreen" at bounding box center [255, 123] width 7 height 7
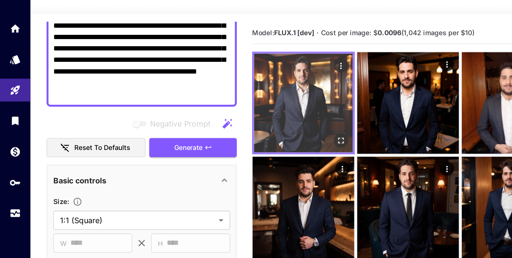
click at [228, 104] on img at bounding box center [227, 96] width 74 height 74
click at [256, 124] on icon "Open in fullscreen" at bounding box center [255, 123] width 7 height 7
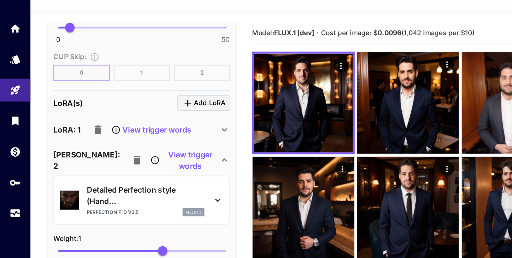
scroll to position [673, 0]
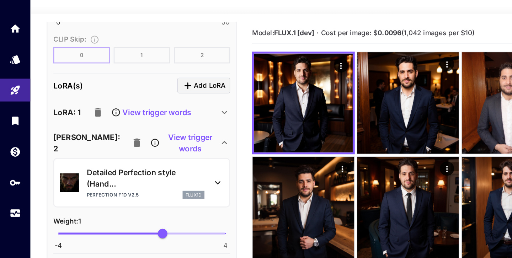
click at [155, 160] on div "Detailed Perfection style (Hand... Perfection F1D v2.5 flux1d" at bounding box center [106, 155] width 122 height 30
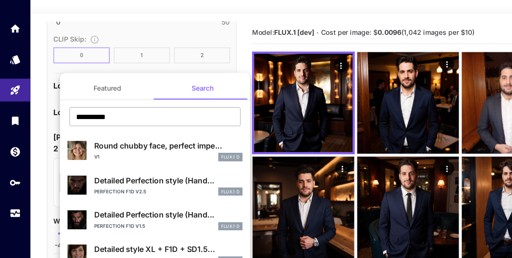
click at [78, 107] on input "**********" at bounding box center [116, 106] width 128 height 14
paste input "*********"
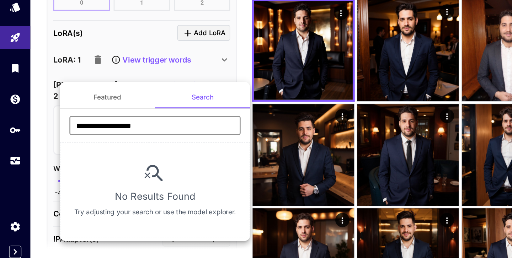
scroll to position [0, 0]
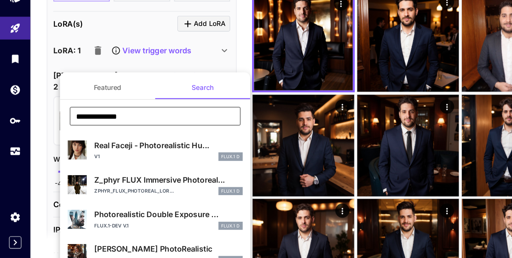
paste input "text"
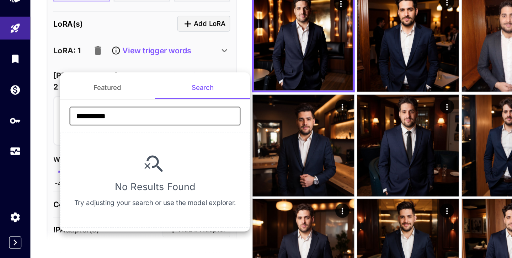
paste input "**"
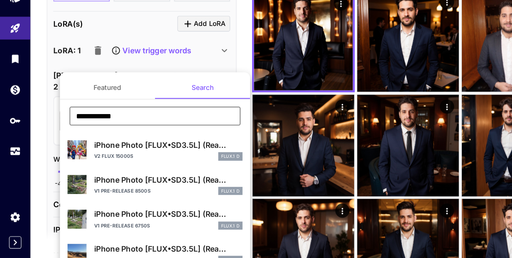
type input "**********"
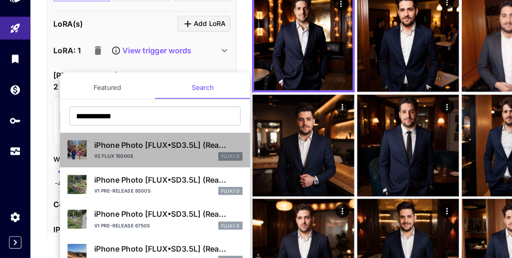
click at [125, 175] on p "iPhone Photo [FLUX•SD3.5L] (Rea..." at bounding box center [125, 173] width 111 height 9
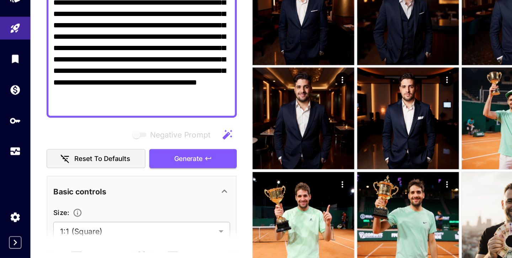
scroll to position [35, 0]
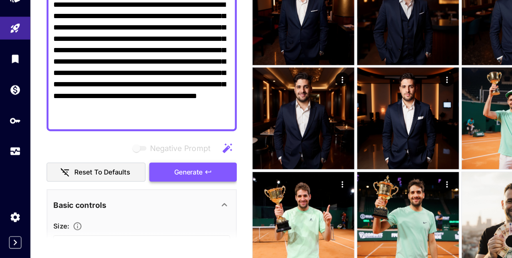
click at [149, 193] on span "Generate" at bounding box center [140, 194] width 21 height 9
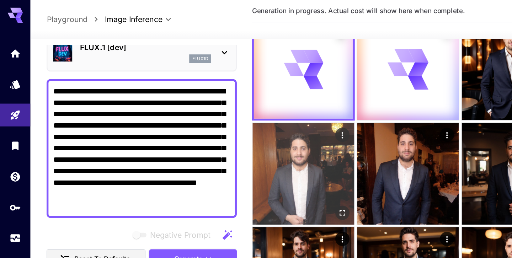
scroll to position [0, 0]
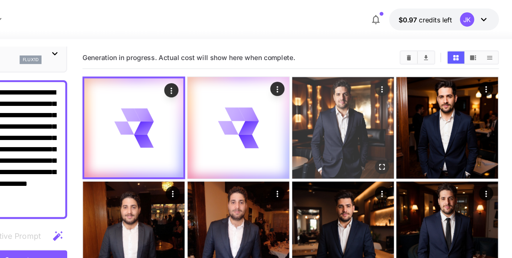
click at [389, 77] on img at bounding box center [383, 96] width 76 height 76
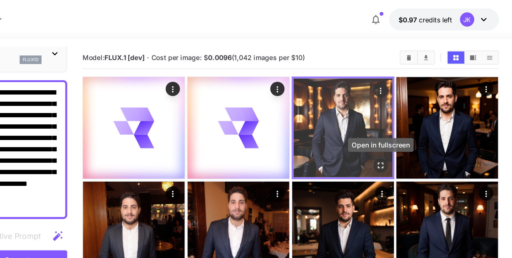
click at [413, 123] on icon "Open in fullscreen" at bounding box center [411, 124] width 4 height 4
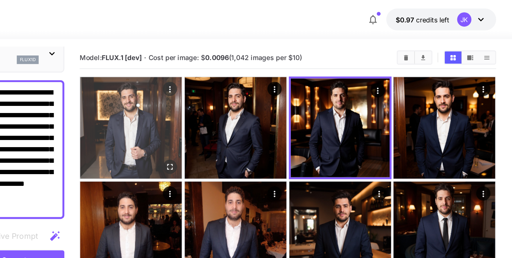
click at [228, 90] on img at bounding box center [227, 96] width 76 height 76
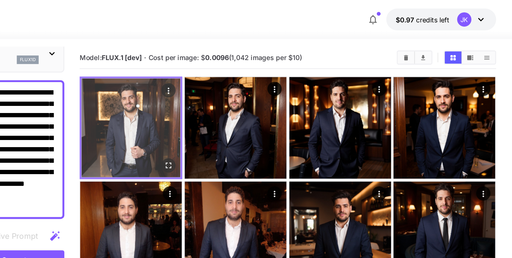
click at [255, 125] on icon "Open in fullscreen" at bounding box center [255, 123] width 7 height 7
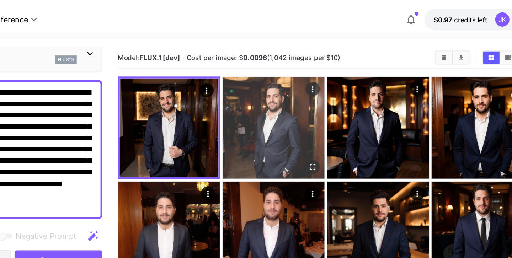
click at [302, 68] on img at bounding box center [305, 96] width 76 height 76
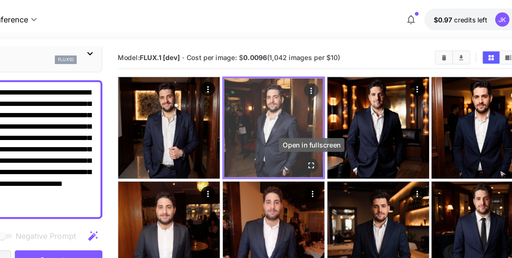
click at [335, 126] on icon "Open in fullscreen" at bounding box center [333, 123] width 7 height 7
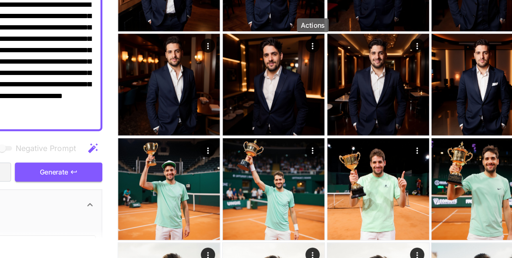
scroll to position [288, 0]
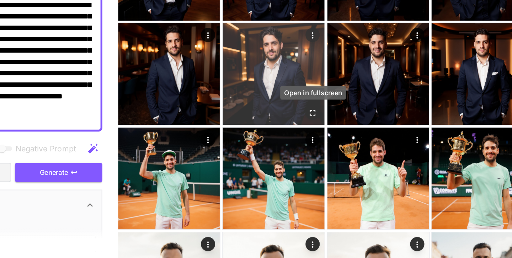
click at [333, 149] on icon "Open in fullscreen" at bounding box center [334, 149] width 7 height 7
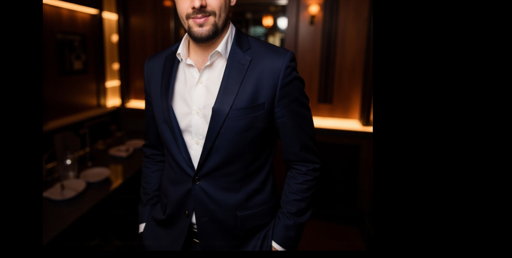
scroll to position [287, 0]
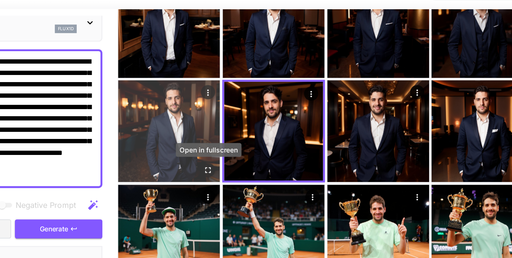
click at [257, 149] on icon "Open in fullscreen" at bounding box center [256, 150] width 7 height 7
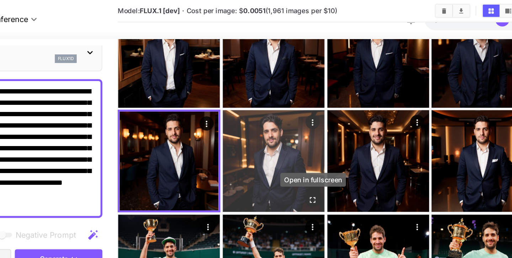
click at [334, 151] on icon "Open in fullscreen" at bounding box center [335, 150] width 4 height 4
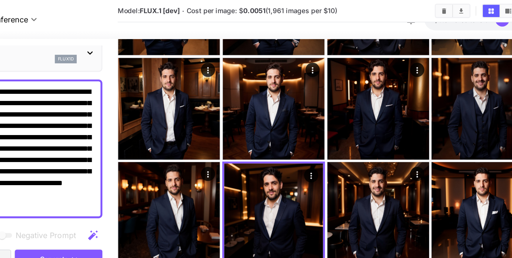
scroll to position [246, 0]
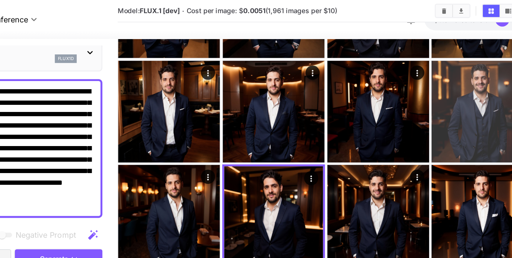
click at [461, 94] on img at bounding box center [461, 84] width 76 height 76
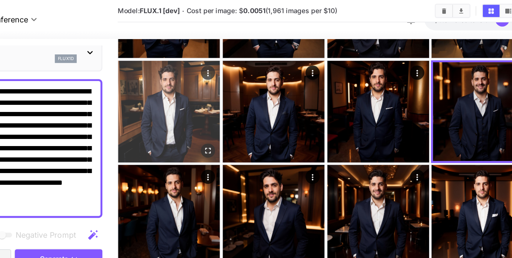
click at [255, 110] on icon "Open in fullscreen" at bounding box center [256, 112] width 7 height 7
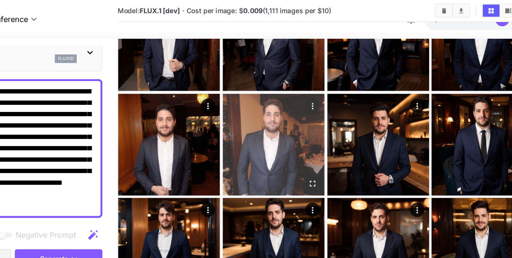
scroll to position [56, 0]
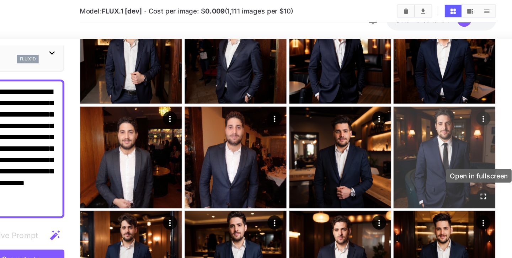
click at [489, 148] on icon "Open in fullscreen" at bounding box center [490, 146] width 7 height 7
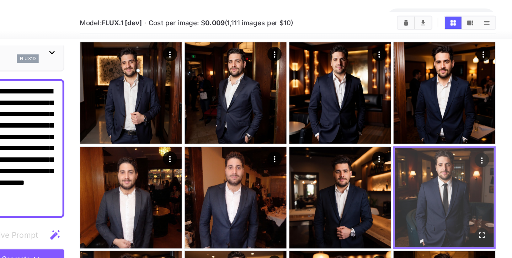
scroll to position [0, 0]
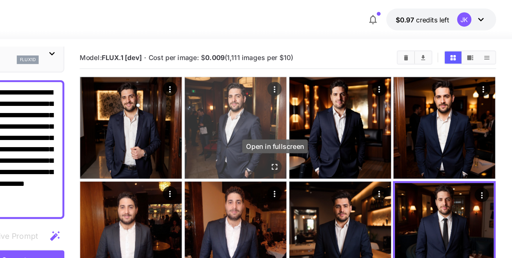
click at [335, 124] on icon "Open in fullscreen" at bounding box center [334, 124] width 7 height 7
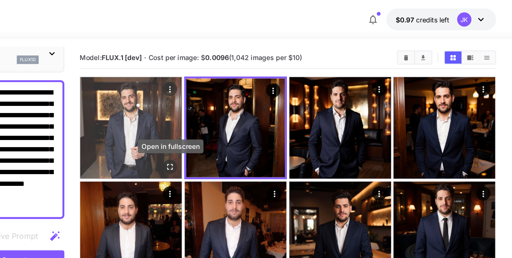
click at [256, 125] on icon "Open in fullscreen" at bounding box center [256, 124] width 7 height 7
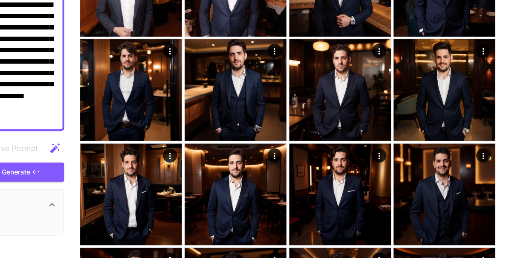
scroll to position [140, 0]
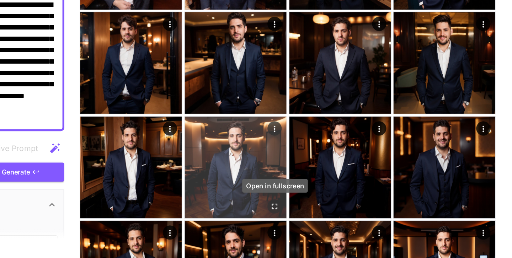
click at [334, 219] on icon "Open in fullscreen" at bounding box center [334, 219] width 7 height 7
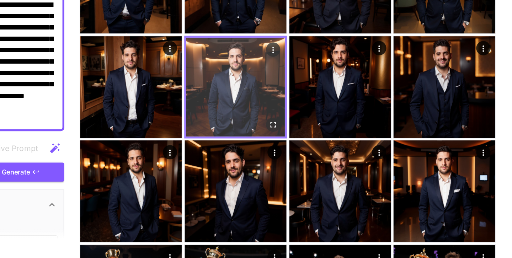
scroll to position [210, 0]
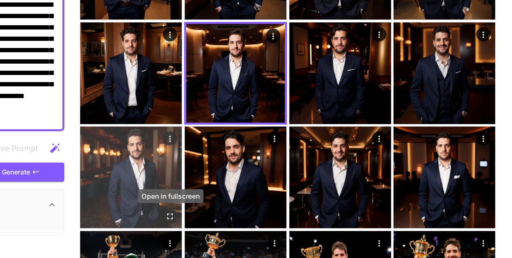
click at [258, 226] on icon "Open in fullscreen" at bounding box center [256, 227] width 4 height 4
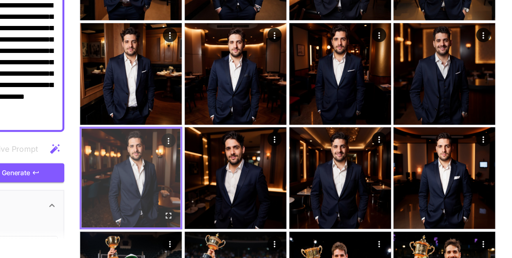
scroll to position [219, 0]
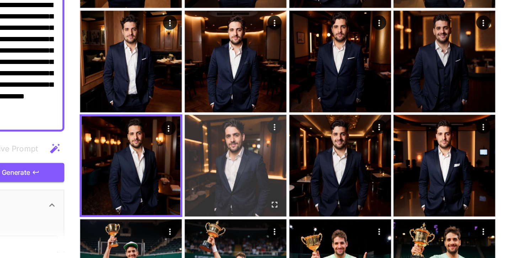
click at [332, 221] on icon "Open in fullscreen" at bounding box center [334, 218] width 7 height 7
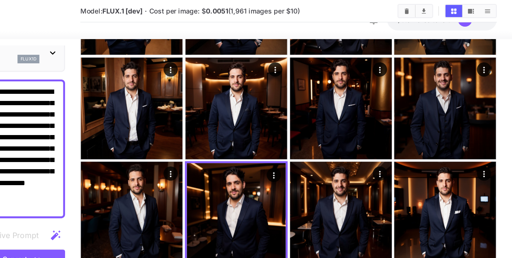
scroll to position [237, 0]
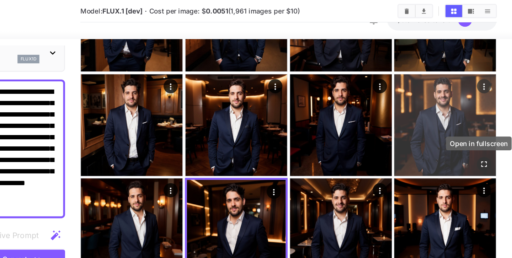
click at [489, 123] on icon "Open in fullscreen" at bounding box center [491, 123] width 4 height 4
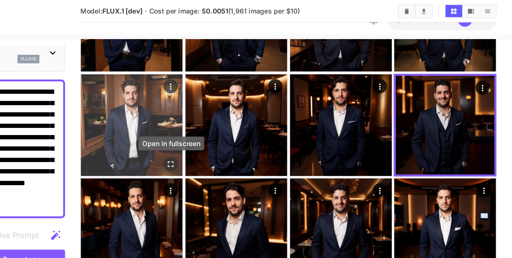
click at [256, 126] on button "Open in fullscreen" at bounding box center [256, 122] width 11 height 11
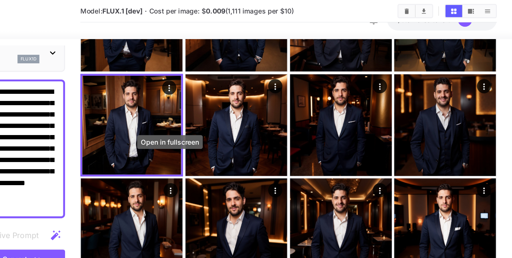
click at [244, 103] on div "Open in fullscreen" at bounding box center [255, 106] width 49 height 10
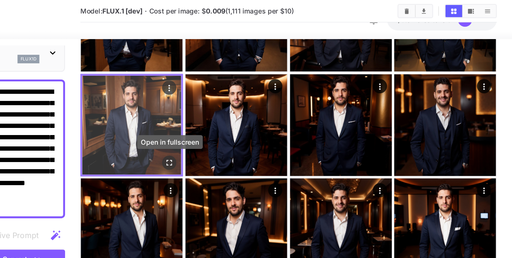
click at [254, 122] on icon "Open in fullscreen" at bounding box center [255, 121] width 7 height 7
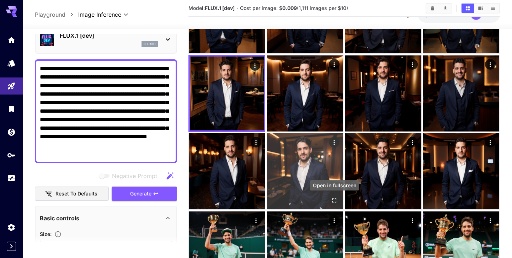
click at [334, 202] on icon "Open in fullscreen" at bounding box center [334, 200] width 7 height 7
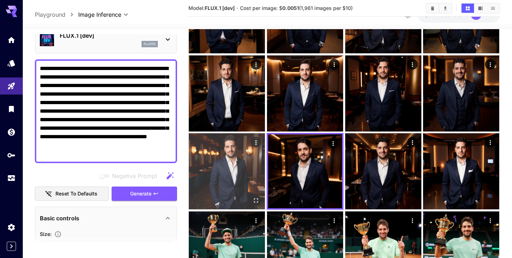
click at [247, 183] on img at bounding box center [227, 171] width 76 height 76
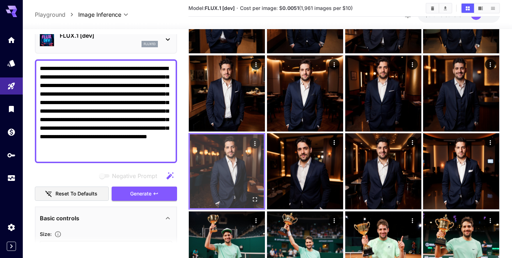
click at [245, 195] on img at bounding box center [227, 171] width 74 height 74
click at [255, 144] on icon "Actions" at bounding box center [255, 143] width 1 height 5
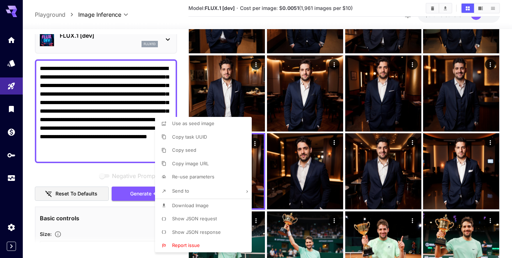
click at [258, 163] on div at bounding box center [256, 129] width 512 height 258
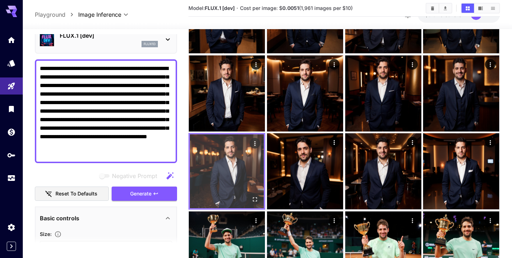
click at [244, 166] on img at bounding box center [227, 171] width 74 height 74
click at [253, 199] on icon "Open in fullscreen" at bounding box center [255, 199] width 7 height 7
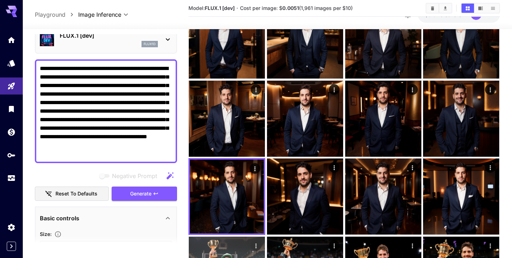
scroll to position [187, 0]
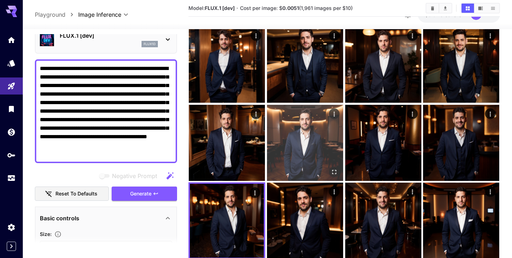
click at [316, 164] on img at bounding box center [305, 143] width 76 height 76
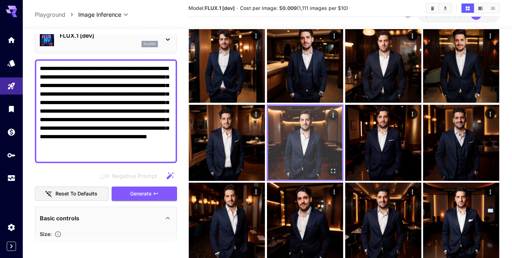
click at [333, 156] on img at bounding box center [305, 143] width 74 height 74
click at [328, 174] on img at bounding box center [305, 143] width 74 height 74
click at [337, 173] on button "Open in fullscreen" at bounding box center [333, 171] width 11 height 11
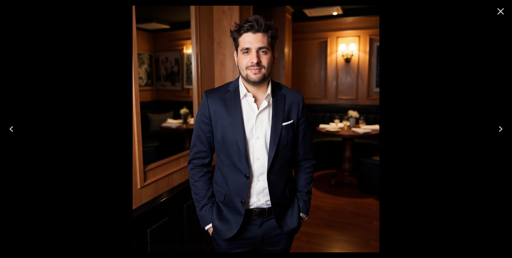
click at [498, 14] on icon "Close" at bounding box center [500, 11] width 11 height 11
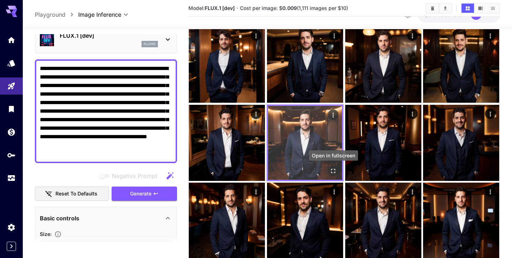
click at [335, 175] on button "Open in fullscreen" at bounding box center [333, 171] width 11 height 11
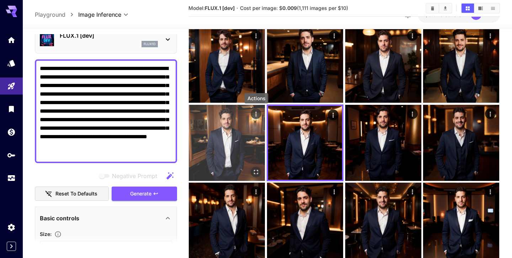
click at [255, 112] on icon "Actions" at bounding box center [256, 114] width 7 height 7
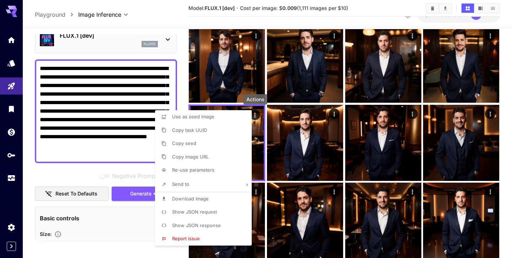
click at [219, 197] on li "Download Image" at bounding box center [205, 199] width 101 height 14
click at [18, 86] on div at bounding box center [256, 129] width 512 height 258
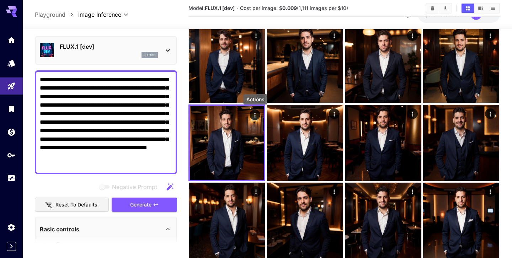
scroll to position [13, 0]
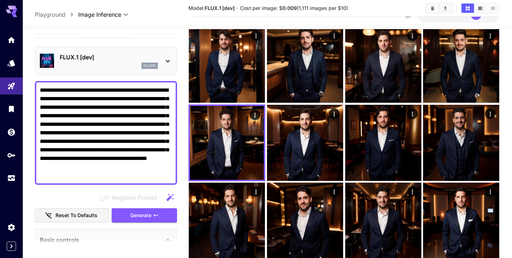
click at [166, 62] on icon at bounding box center [168, 61] width 9 height 9
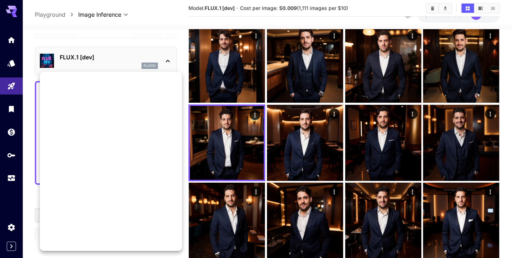
scroll to position [0, 0]
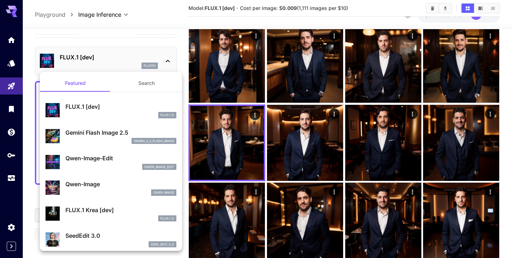
click at [147, 88] on button "Search" at bounding box center [146, 83] width 71 height 17
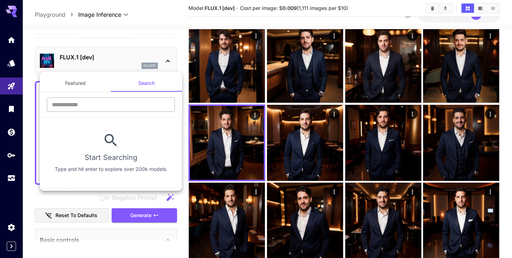
click at [136, 107] on input "text" at bounding box center [111, 104] width 128 height 14
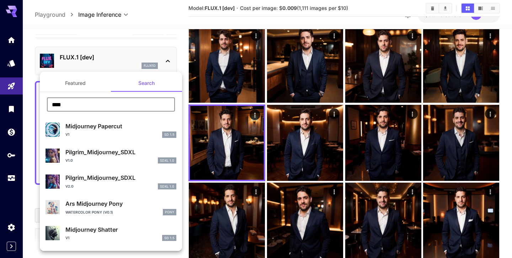
type input "****"
click at [362, 68] on div at bounding box center [256, 129] width 512 height 258
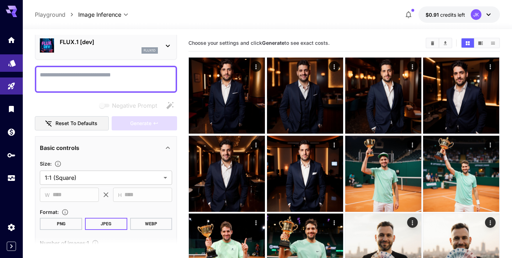
click at [12, 71] on link at bounding box center [11, 62] width 23 height 17
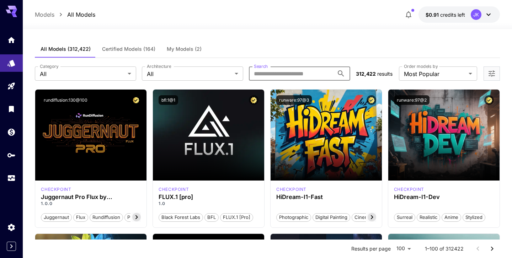
click at [291, 71] on input "Search" at bounding box center [291, 74] width 85 height 14
paste input "**********"
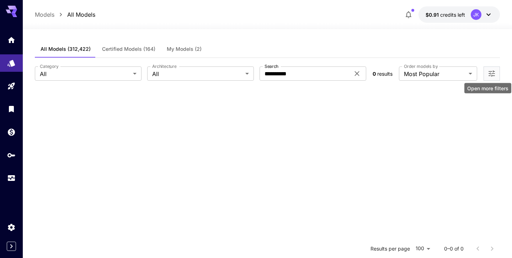
click at [494, 77] on icon "Open more filters" at bounding box center [492, 73] width 9 height 9
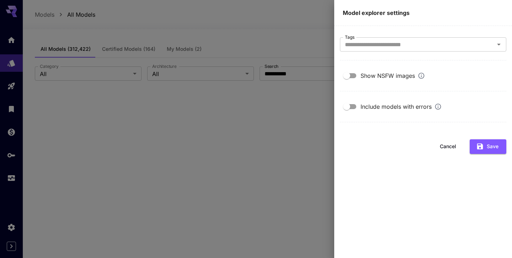
click at [283, 99] on div at bounding box center [256, 129] width 512 height 258
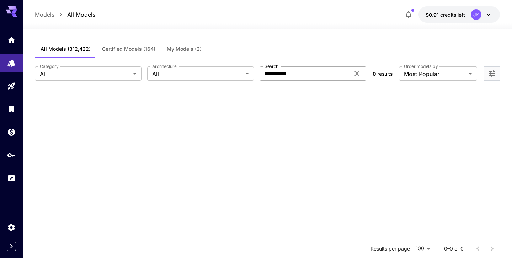
click at [315, 79] on input "**********" at bounding box center [305, 74] width 90 height 14
paste input "**********"
type input "**********"
click at [176, 53] on button "My Models (2)" at bounding box center [184, 49] width 46 height 17
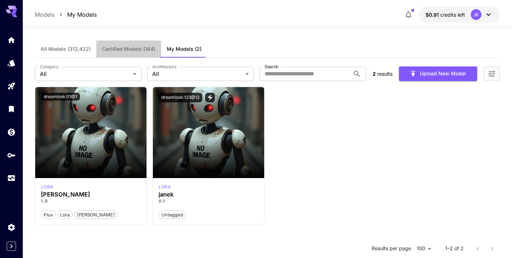
click at [117, 49] on span "Certified Models (164)" at bounding box center [128, 49] width 53 height 6
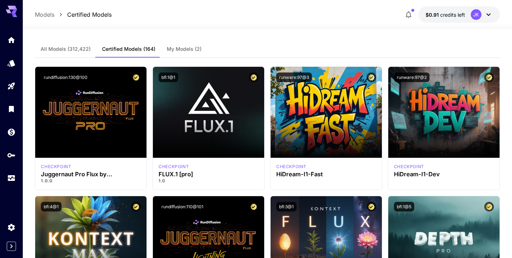
click at [74, 51] on span "All Models (312,422)" at bounding box center [66, 49] width 50 height 6
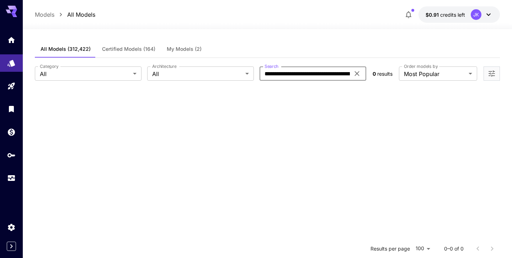
click at [293, 74] on input "**********" at bounding box center [305, 74] width 90 height 14
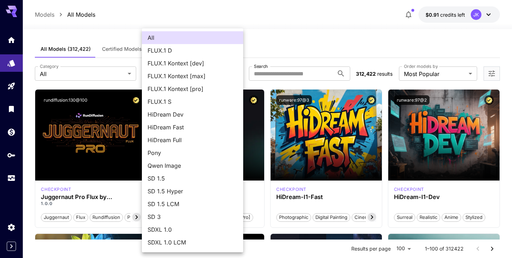
click at [116, 75] on div at bounding box center [256, 129] width 512 height 258
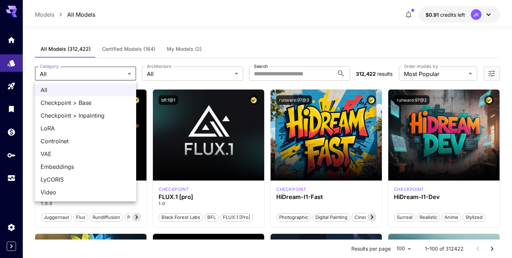
click at [190, 81] on div at bounding box center [256, 129] width 512 height 258
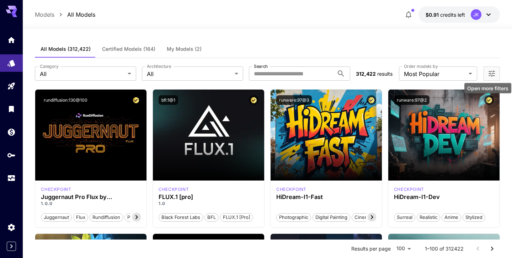
click at [490, 74] on icon "Open more filters" at bounding box center [492, 73] width 9 height 9
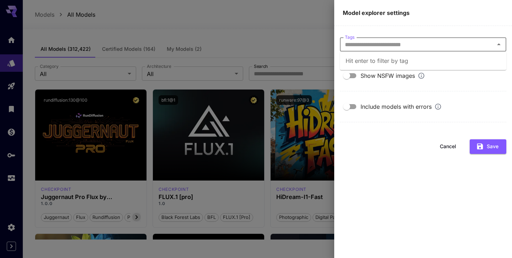
click at [380, 48] on input "Tags" at bounding box center [417, 44] width 150 height 10
type input "*"
click at [242, 35] on div at bounding box center [256, 129] width 512 height 258
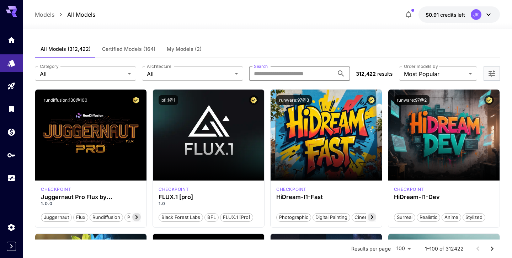
click at [318, 74] on input "Search" at bounding box center [291, 74] width 85 height 14
paste input "**********"
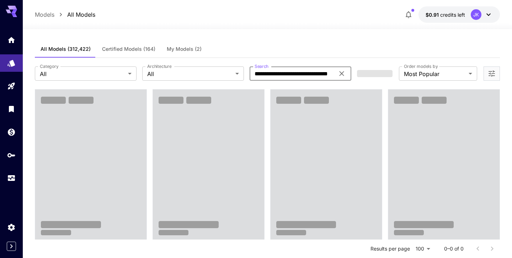
scroll to position [0, 1]
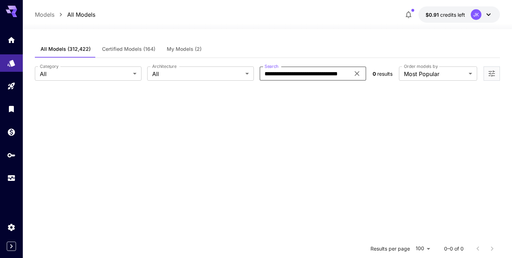
drag, startPoint x: 315, startPoint y: 74, endPoint x: 491, endPoint y: 51, distance: 177.8
click at [491, 51] on div "**********" at bounding box center [267, 203] width 465 height 325
click at [301, 72] on input "**********" at bounding box center [305, 74] width 90 height 14
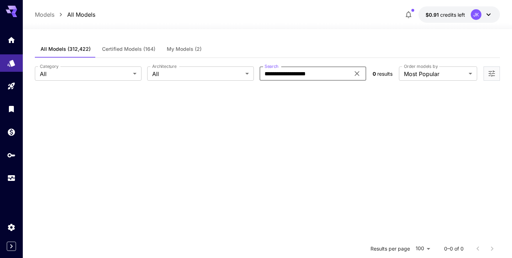
click at [301, 72] on input "**********" at bounding box center [305, 74] width 90 height 14
type input "*******"
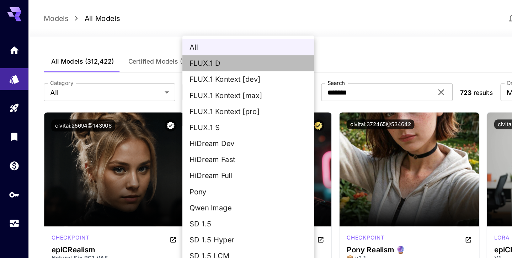
click at [174, 51] on span "FLUX.1 D" at bounding box center [198, 50] width 94 height 9
type input "******"
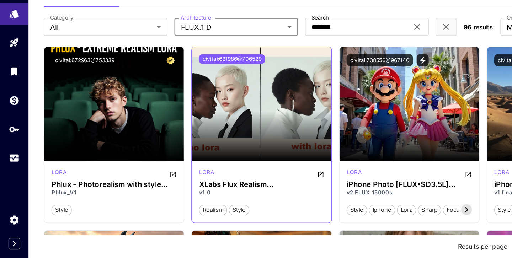
scroll to position [10, 0]
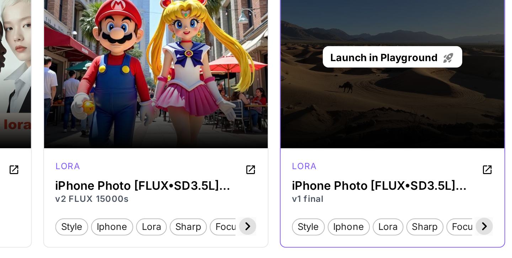
click at [428, 152] on div "Launch in Playground" at bounding box center [443, 124] width 111 height 91
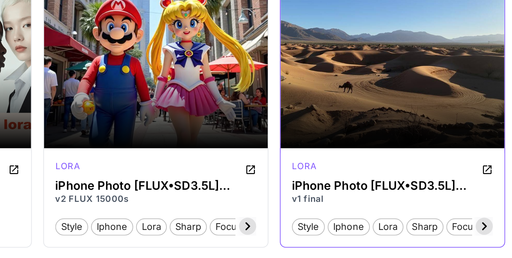
click at [492, 182] on icon "Open in CivitAI" at bounding box center [491, 181] width 6 height 6
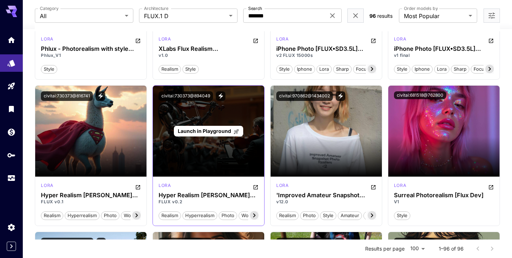
scroll to position [151, 0]
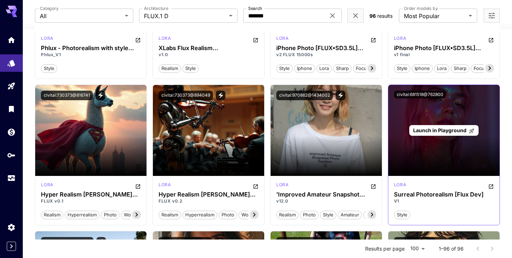
click at [449, 133] on p "Launch in Playground" at bounding box center [444, 130] width 62 height 7
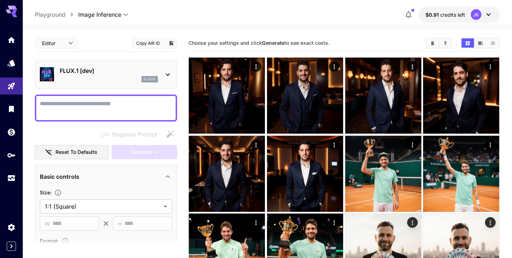
scroll to position [132, 0]
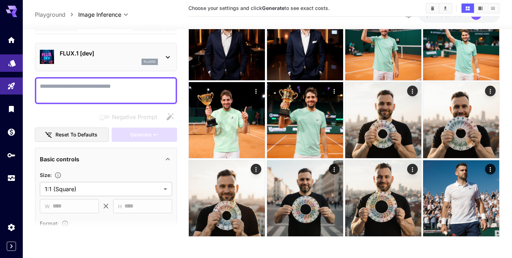
click at [11, 67] on link at bounding box center [11, 62] width 23 height 17
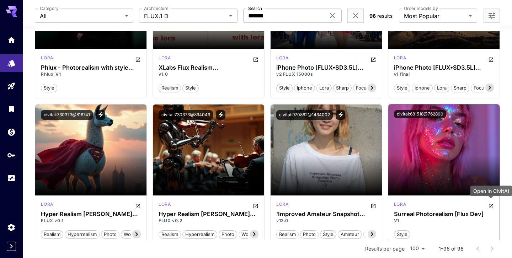
click at [491, 207] on icon "Open in CivitAI" at bounding box center [491, 206] width 6 height 6
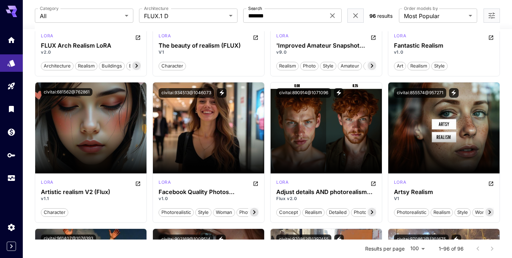
scroll to position [447, 0]
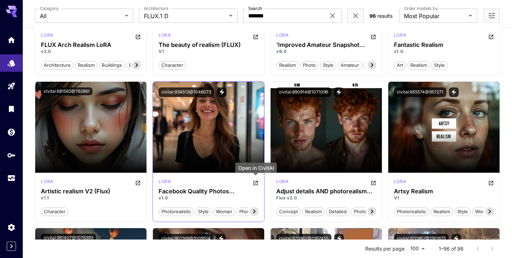
click at [257, 182] on icon "Open in CivitAI" at bounding box center [256, 183] width 6 height 6
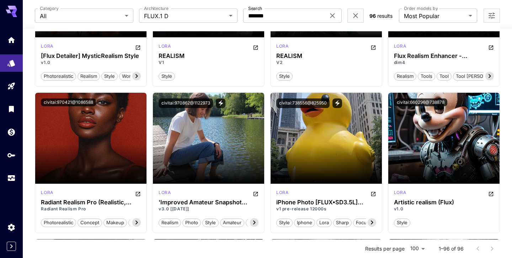
scroll to position [894, 0]
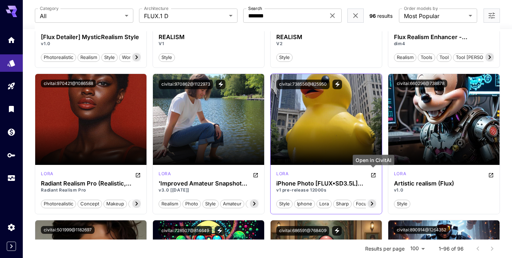
click at [375, 177] on icon "Open in CivitAI" at bounding box center [374, 176] width 6 height 6
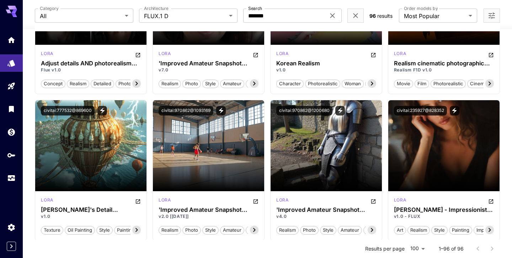
scroll to position [1348, 0]
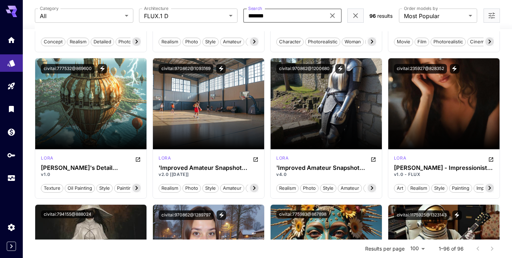
click at [275, 18] on input "*******" at bounding box center [284, 16] width 82 height 14
click at [256, 16] on input "*******" at bounding box center [284, 16] width 82 height 14
paste input "*****"
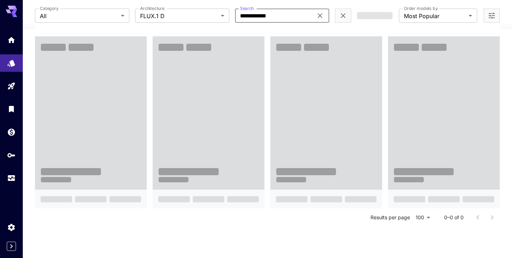
scroll to position [314, 0]
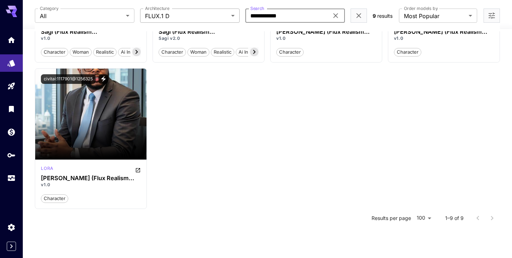
drag, startPoint x: 264, startPoint y: 15, endPoint x: 207, endPoint y: 11, distance: 57.4
click at [207, 11] on div "**********" at bounding box center [201, 16] width 332 height 14
type input "*******"
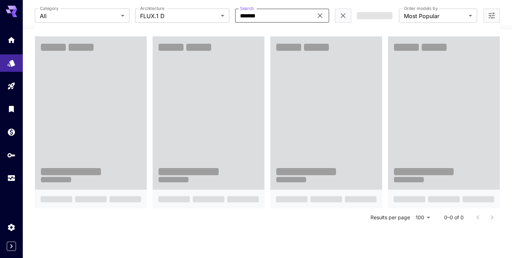
scroll to position [1348, 0]
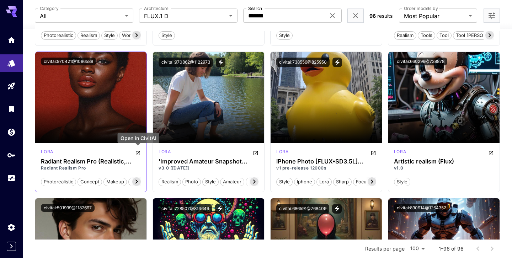
click at [139, 151] on icon "Open in CivitAI" at bounding box center [138, 153] width 4 height 4
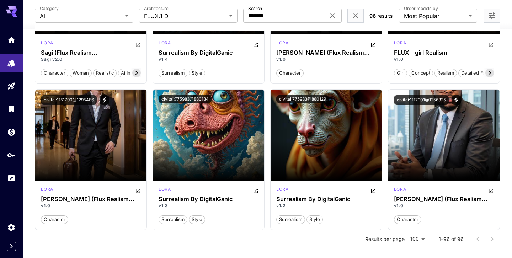
scroll to position [3817, 0]
